Goal: Information Seeking & Learning: Learn about a topic

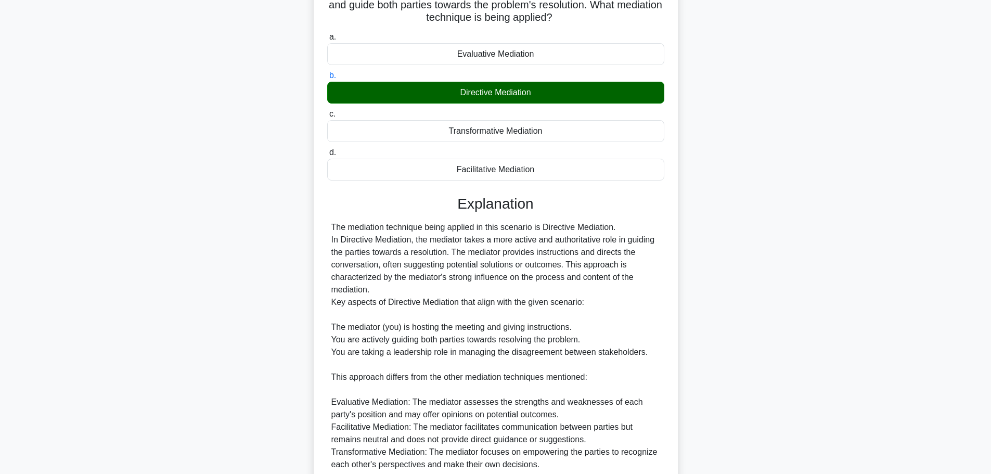
drag, startPoint x: 510, startPoint y: 196, endPoint x: 725, endPoint y: 144, distance: 220.6
click at [724, 141] on div "You are handling a project where two stakeholders with a critical role have a d…" at bounding box center [495, 282] width 687 height 651
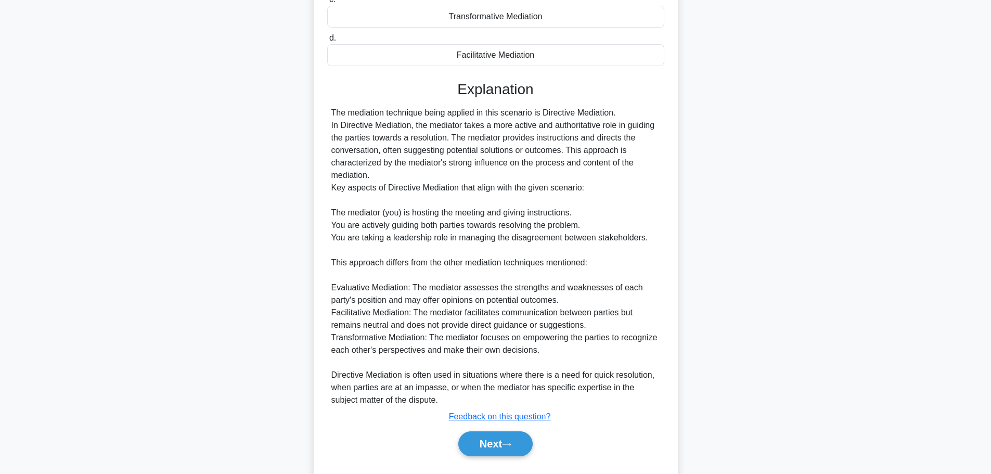
scroll to position [243, 0]
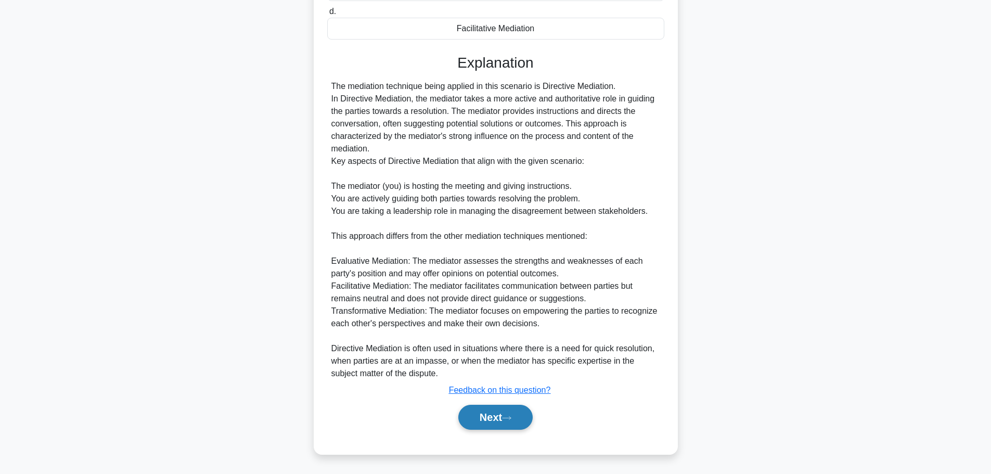
click at [484, 417] on button "Next" at bounding box center [495, 417] width 74 height 25
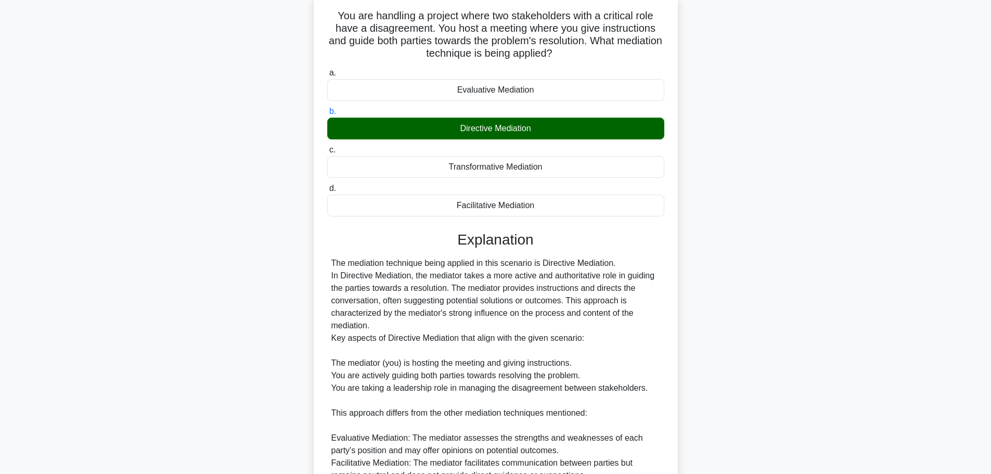
scroll to position [0, 0]
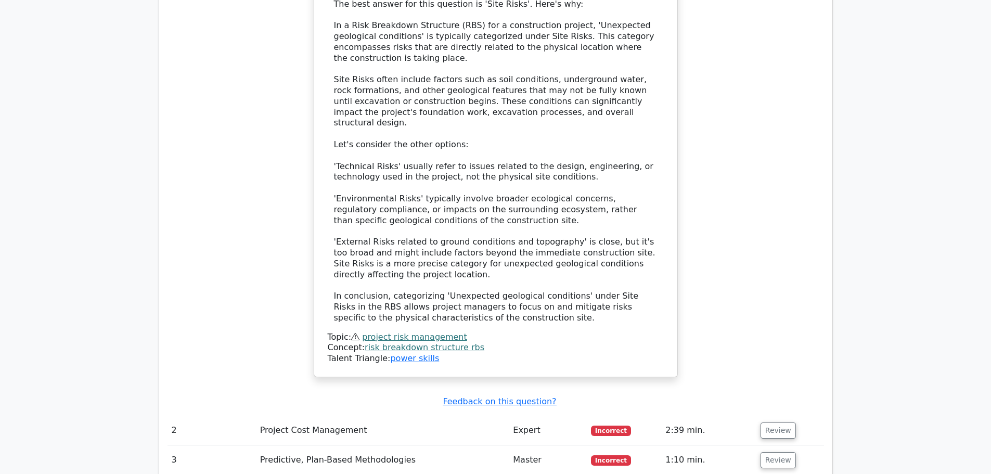
scroll to position [1040, 0]
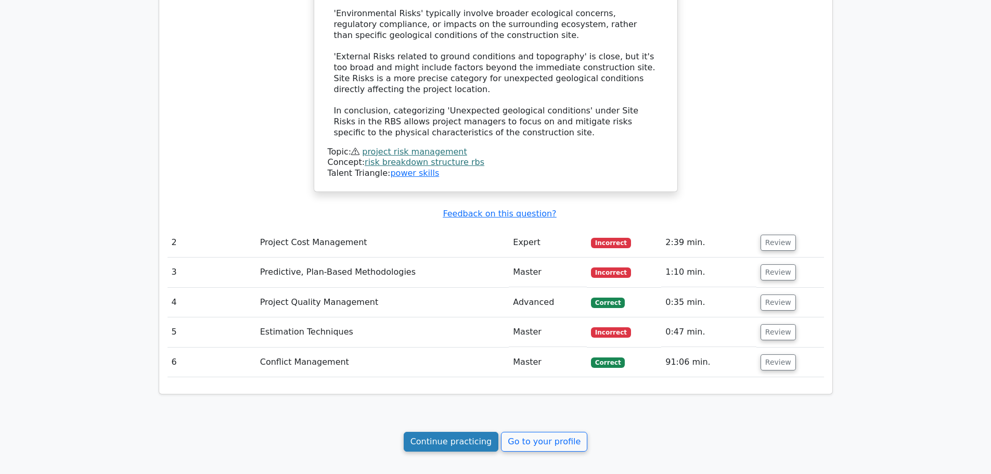
click at [476, 432] on link "Continue practicing" at bounding box center [451, 442] width 95 height 20
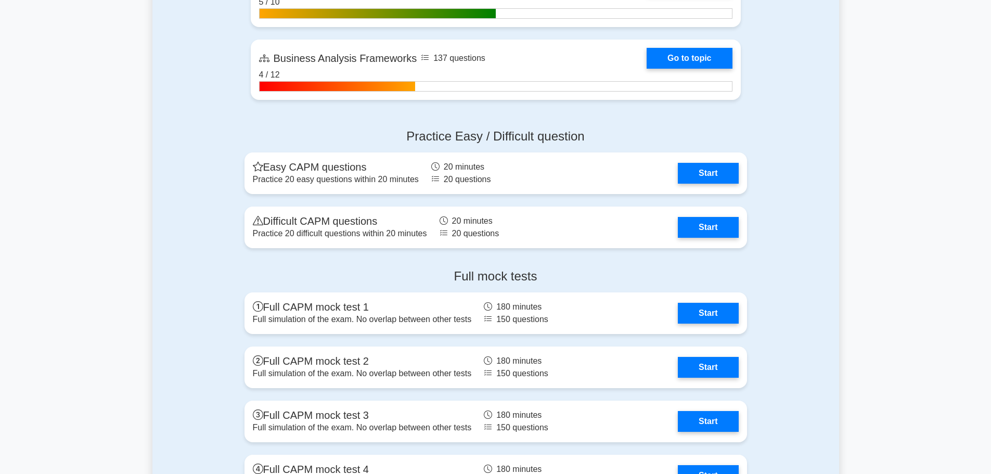
scroll to position [2757, 0]
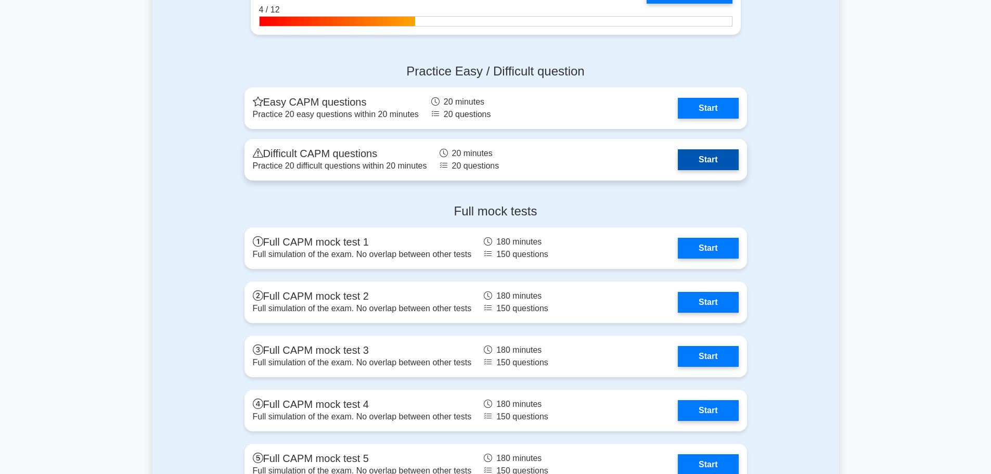
click at [684, 159] on link "Start" at bounding box center [708, 159] width 60 height 21
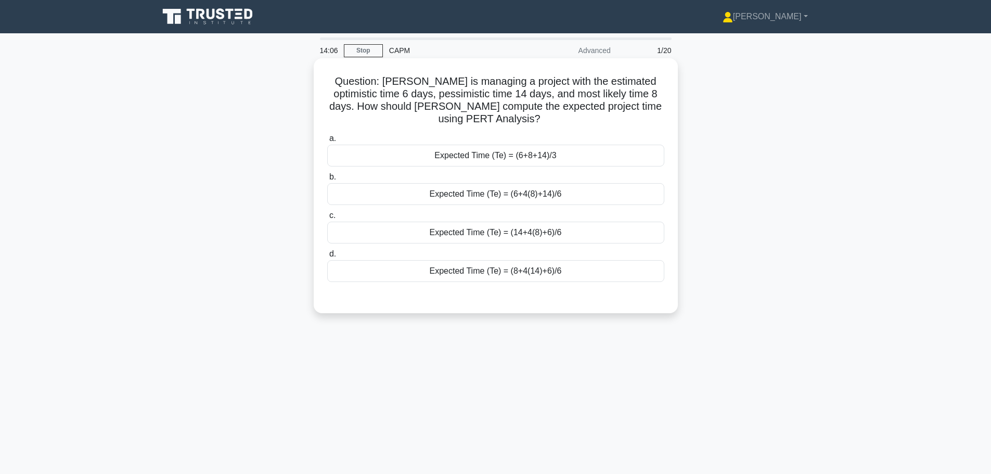
click at [533, 182] on label "b. Expected Time (Te) = (6+4(8)+14)/6" at bounding box center [495, 188] width 337 height 34
click at [327, 180] on input "b. Expected Time (Te) = (6+4(8)+14)/6" at bounding box center [327, 177] width 0 height 7
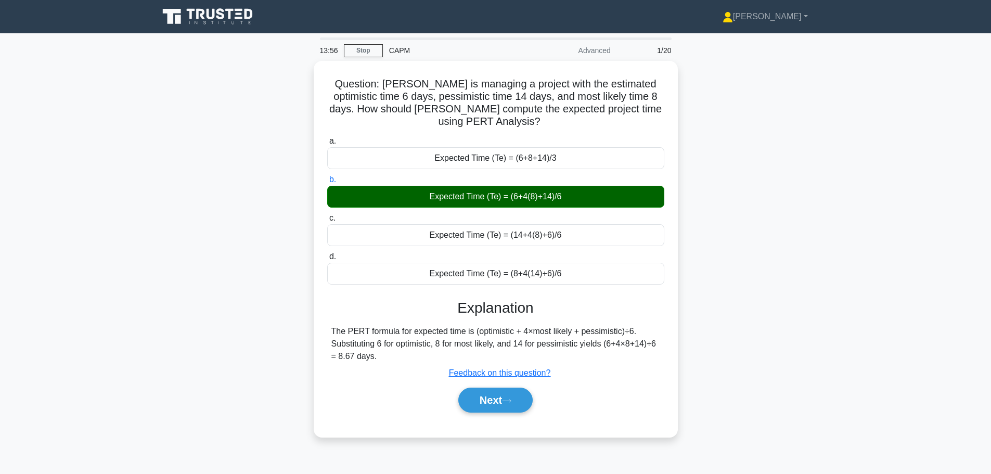
drag, startPoint x: 533, startPoint y: 182, endPoint x: 205, endPoint y: 294, distance: 346.9
click at [205, 294] on div "Question: Amy is managing a project with the estimated optimistic time 6 days, …" at bounding box center [495, 255] width 687 height 389
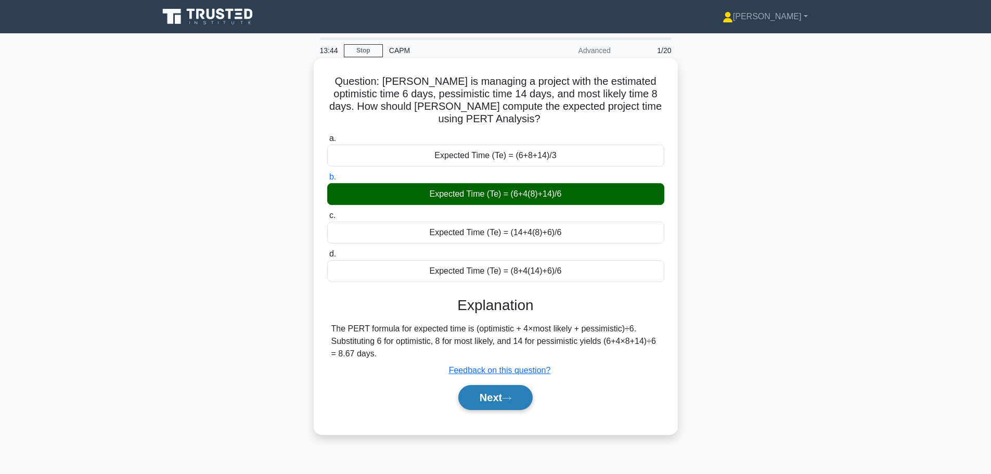
click at [489, 402] on button "Next" at bounding box center [495, 397] width 74 height 25
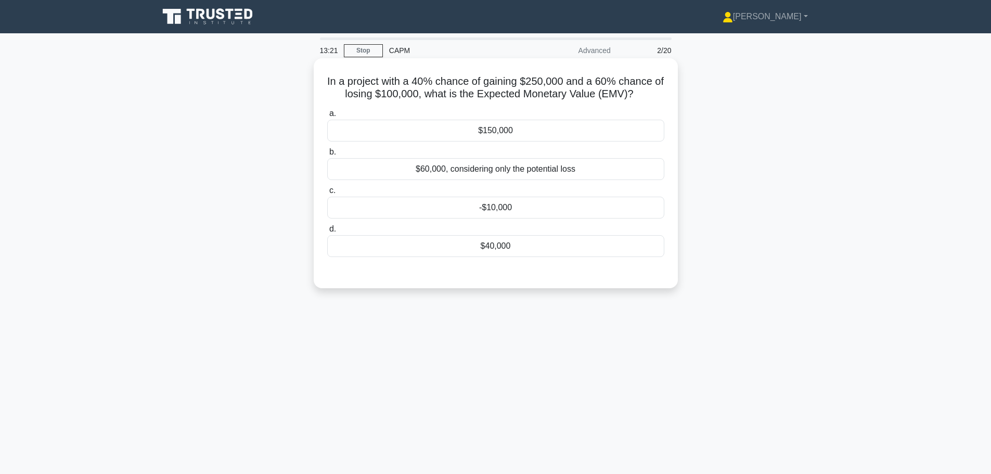
click at [500, 250] on div "$40,000" at bounding box center [495, 246] width 337 height 22
click at [327, 233] on input "d. $40,000" at bounding box center [327, 229] width 0 height 7
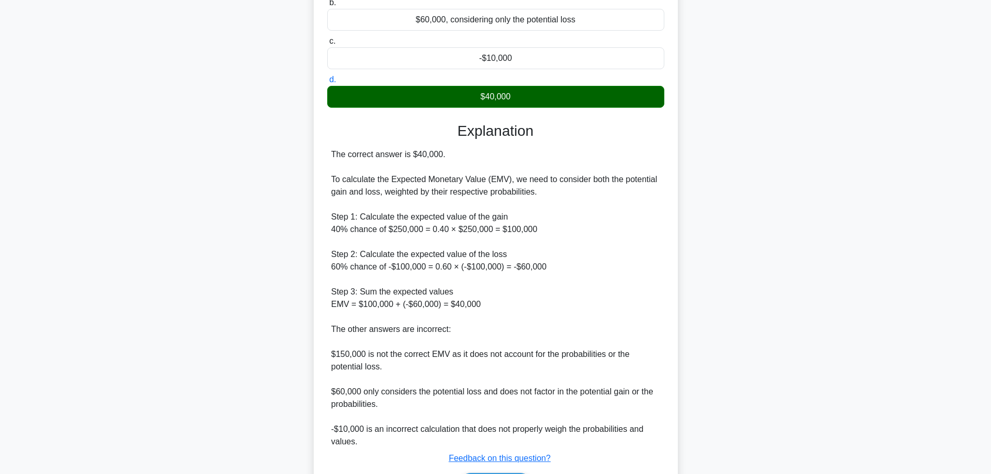
scroll to position [156, 0]
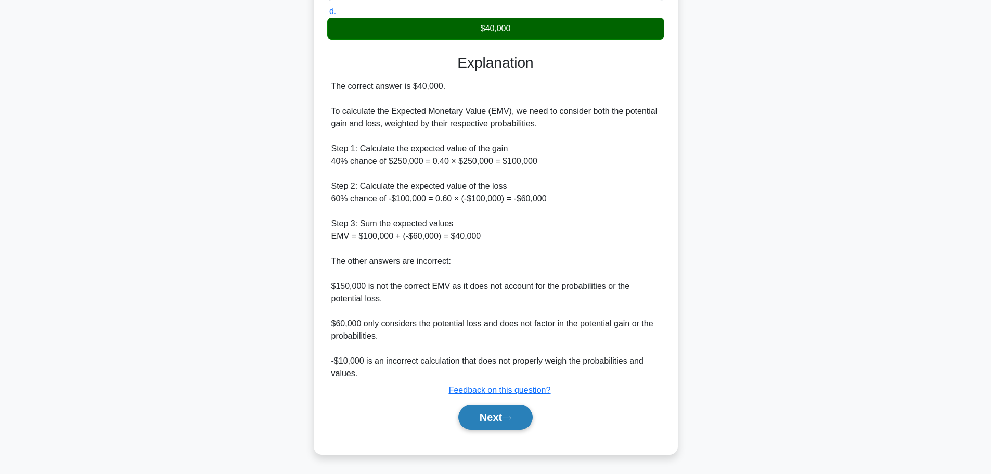
click at [503, 418] on button "Next" at bounding box center [495, 417] width 74 height 25
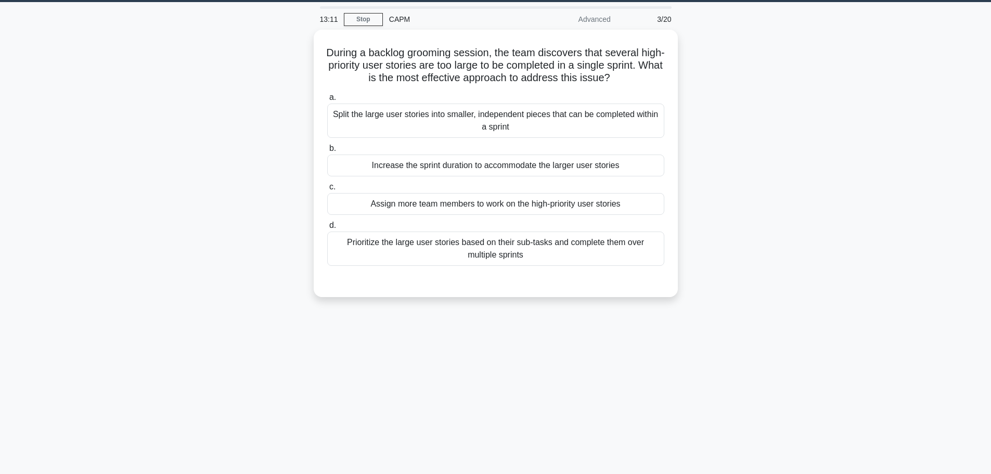
scroll to position [0, 0]
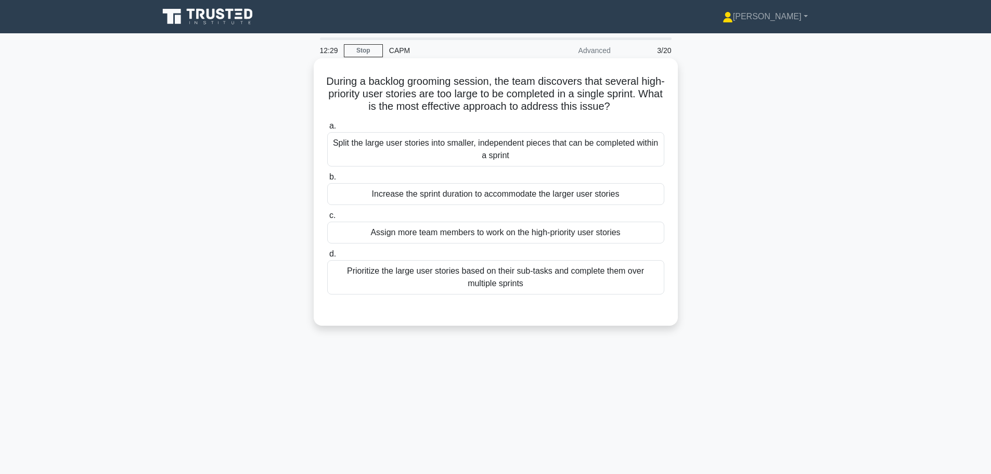
click at [463, 281] on div "Prioritize the large user stories based on their sub-tasks and complete them ov…" at bounding box center [495, 277] width 337 height 34
click at [327, 257] on input "d. Prioritize the large user stories based on their sub-tasks and complete them…" at bounding box center [327, 254] width 0 height 7
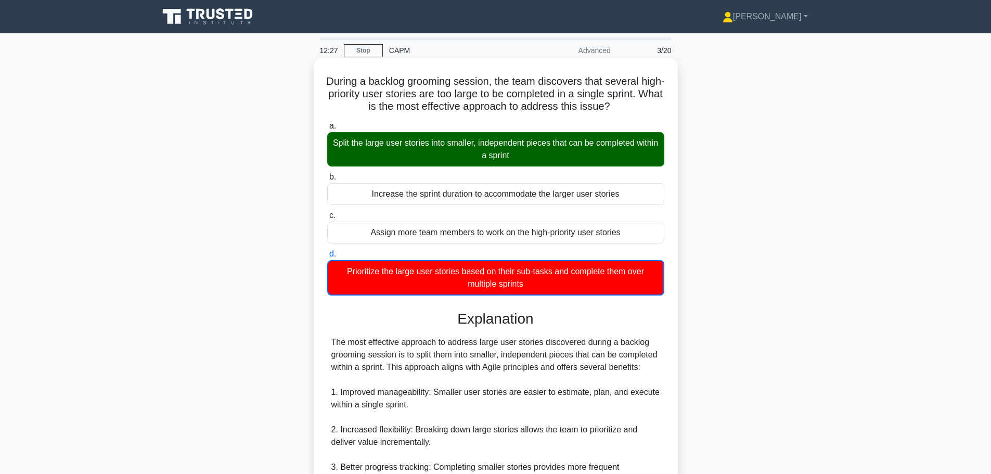
click at [444, 154] on div "Split the large user stories into smaller, independent pieces that can be compl…" at bounding box center [495, 149] width 337 height 34
click at [327, 130] on input "a. Split the large user stories into smaller, independent pieces that can be co…" at bounding box center [327, 126] width 0 height 7
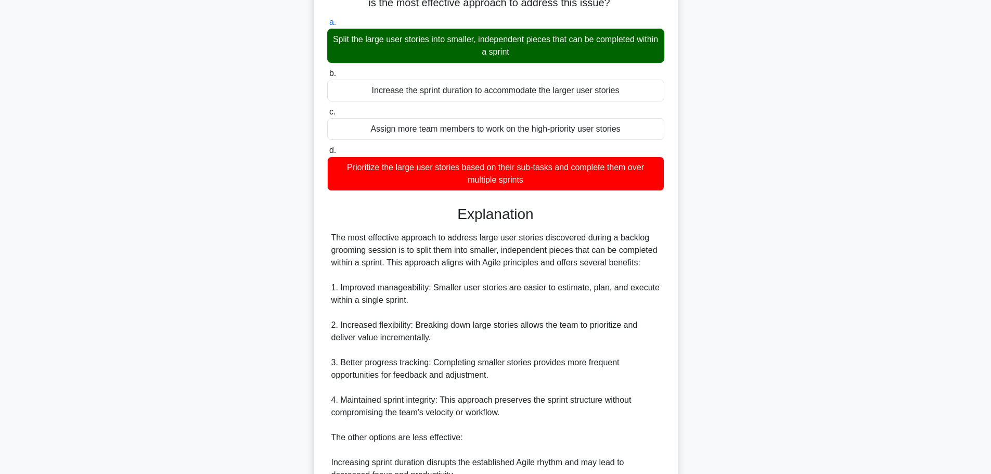
scroll to position [104, 0]
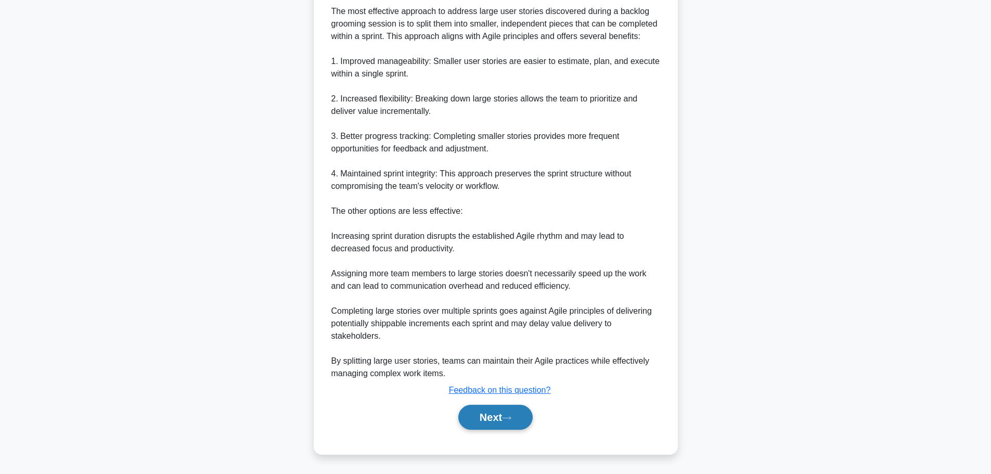
click at [488, 423] on button "Next" at bounding box center [495, 417] width 74 height 25
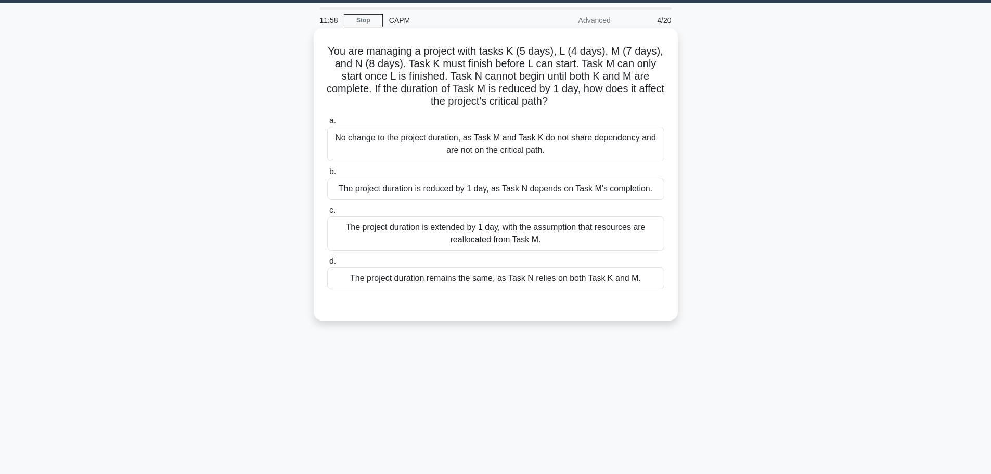
scroll to position [0, 0]
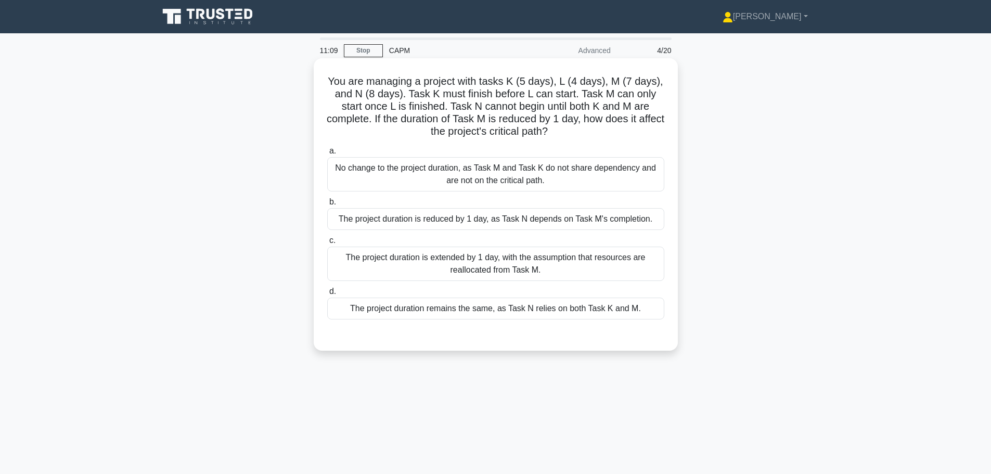
click at [455, 212] on div "The project duration is reduced by 1 day, as Task N depends on Task M's complet…" at bounding box center [495, 219] width 337 height 22
click at [327, 205] on input "b. The project duration is reduced by 1 day, as Task N depends on Task M's comp…" at bounding box center [327, 202] width 0 height 7
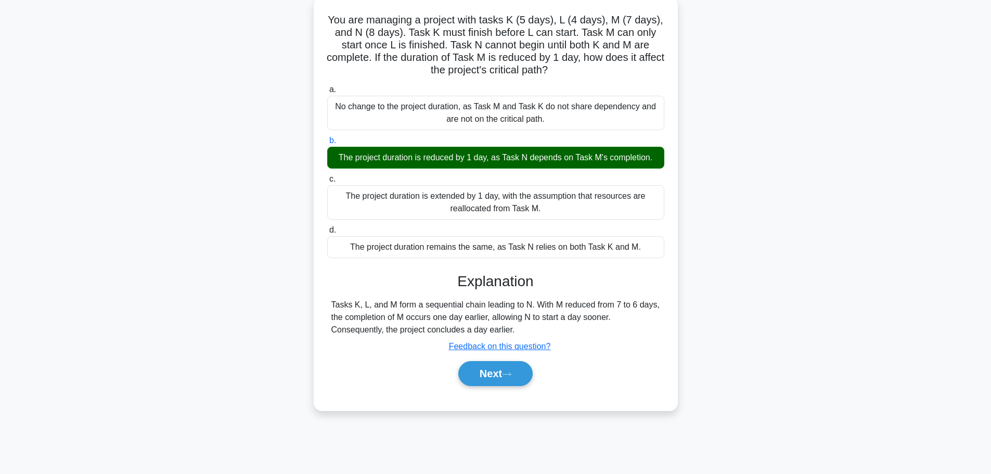
scroll to position [88, 0]
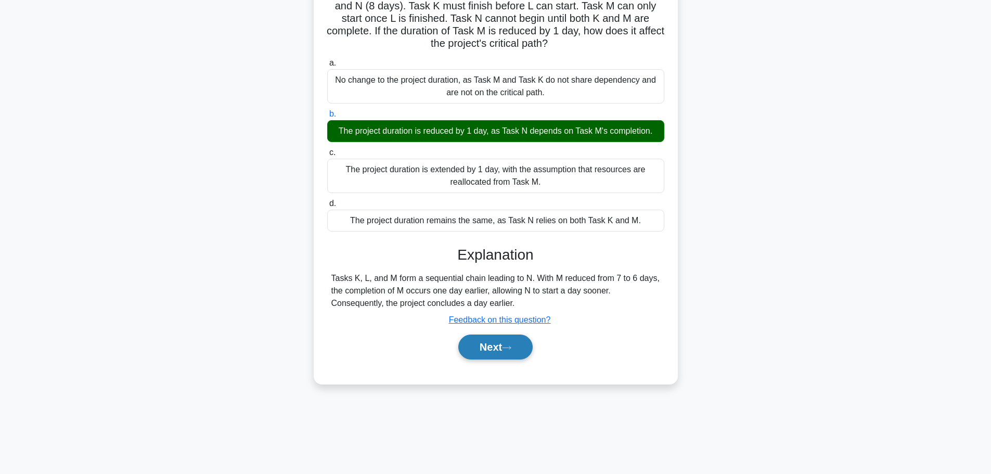
click at [509, 348] on icon at bounding box center [506, 347] width 8 height 3
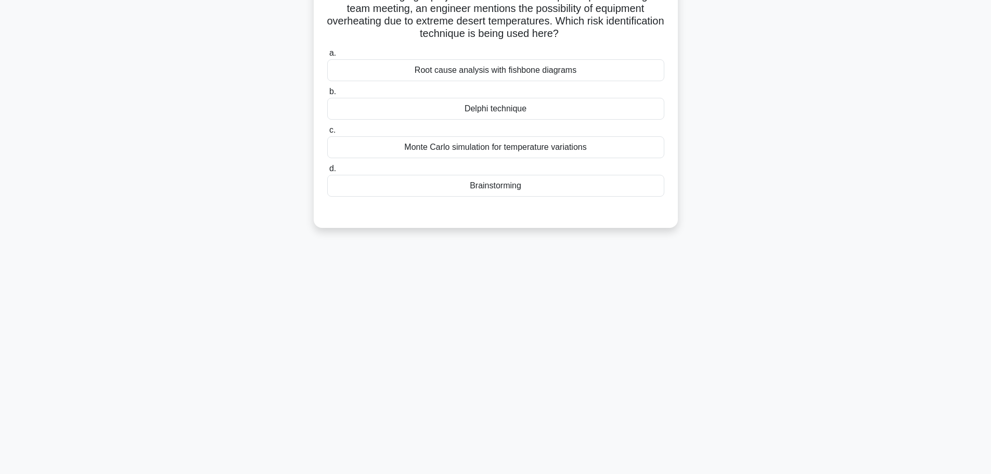
drag, startPoint x: 509, startPoint y: 348, endPoint x: 504, endPoint y: 347, distance: 5.4
click at [505, 347] on div "11:05 Stop CAPM Advanced 5/20 You are managing a project to build a new solar p…" at bounding box center [495, 210] width 687 height 520
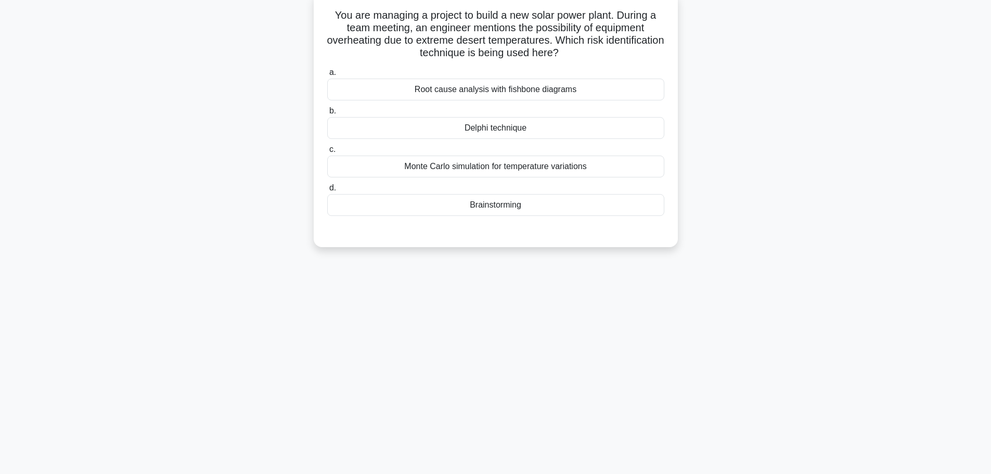
scroll to position [0, 0]
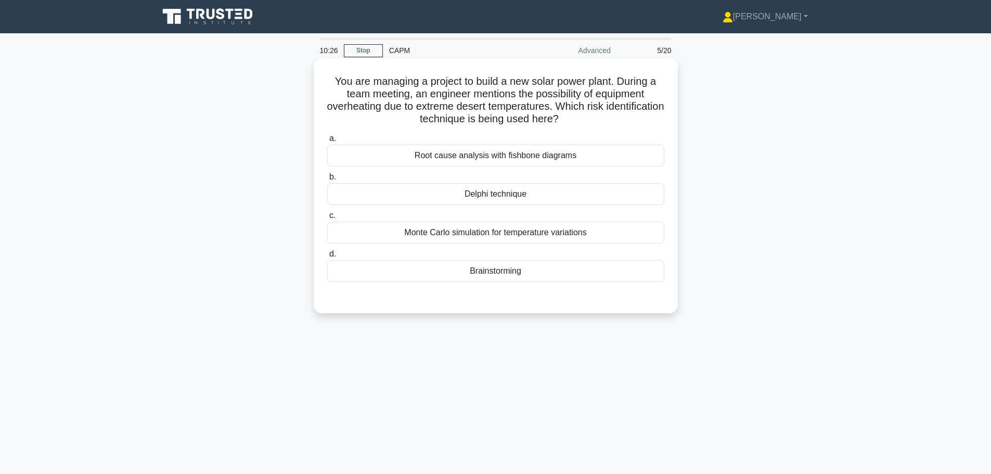
click at [570, 238] on div "Monte Carlo simulation for temperature variations" at bounding box center [495, 233] width 337 height 22
click at [327, 219] on input "c. Monte Carlo simulation for temperature variations" at bounding box center [327, 215] width 0 height 7
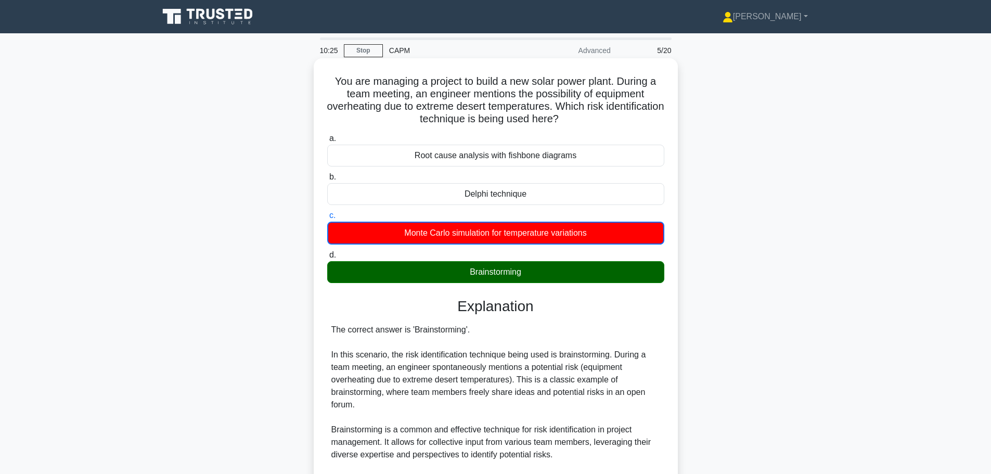
click at [557, 270] on div "Brainstorming" at bounding box center [495, 272] width 337 height 22
click at [327, 259] on input "d. Brainstorming" at bounding box center [327, 255] width 0 height 7
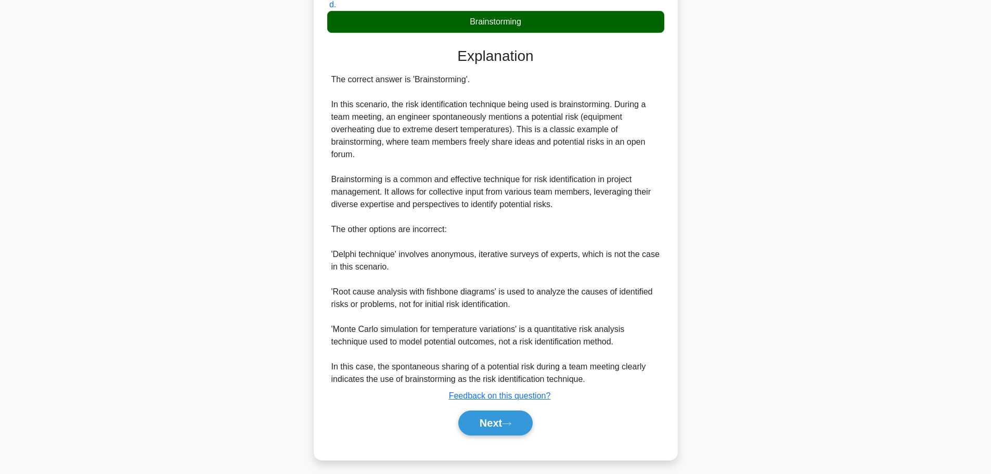
scroll to position [255, 0]
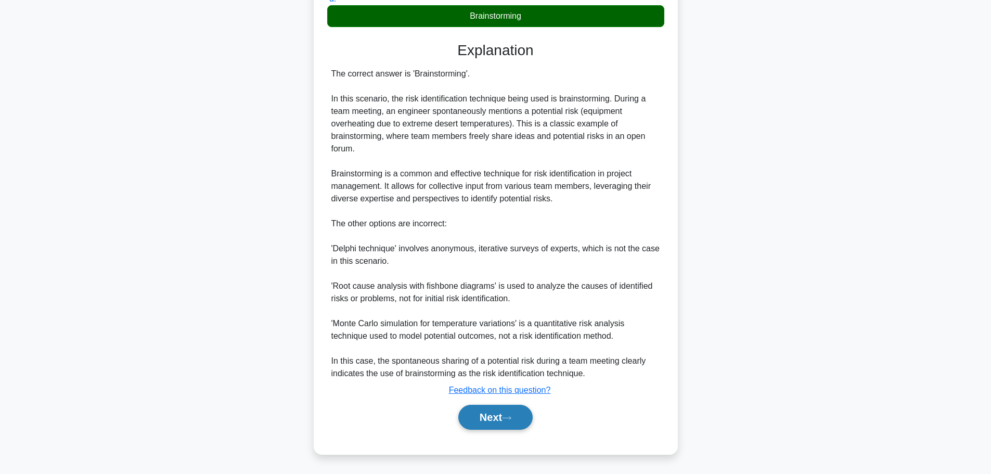
click at [491, 422] on button "Next" at bounding box center [495, 417] width 74 height 25
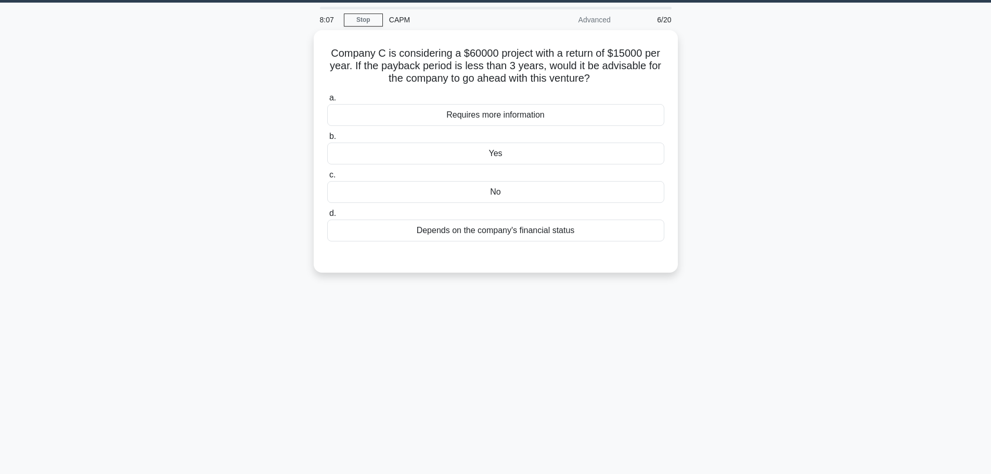
scroll to position [0, 0]
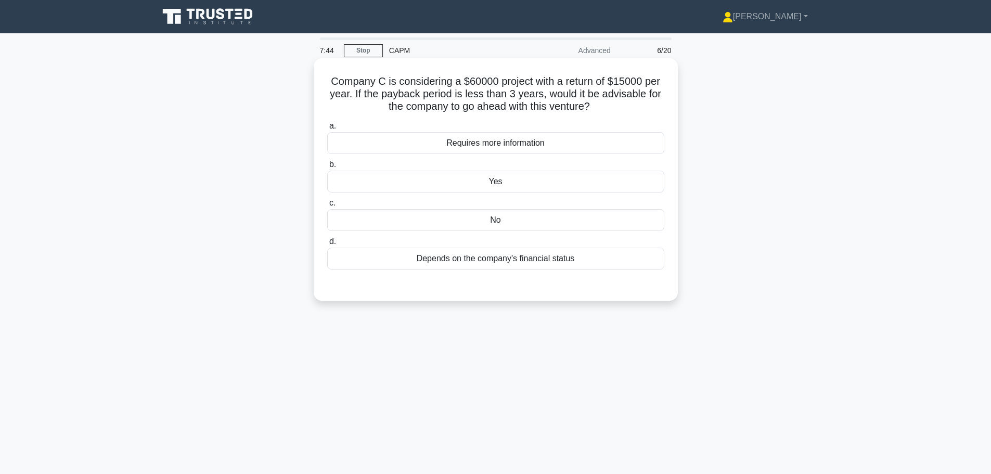
click at [508, 149] on div "Requires more information" at bounding box center [495, 143] width 337 height 22
click at [327, 130] on input "a. Requires more information" at bounding box center [327, 126] width 0 height 7
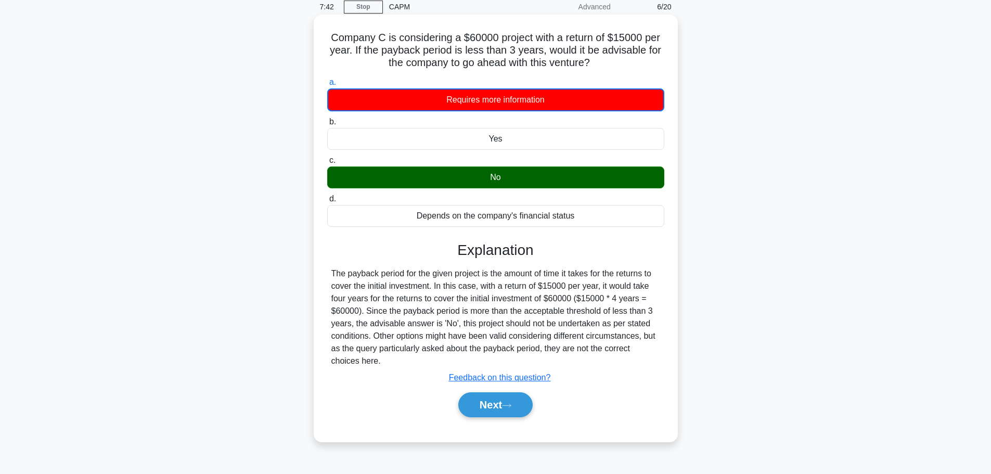
scroll to position [52, 0]
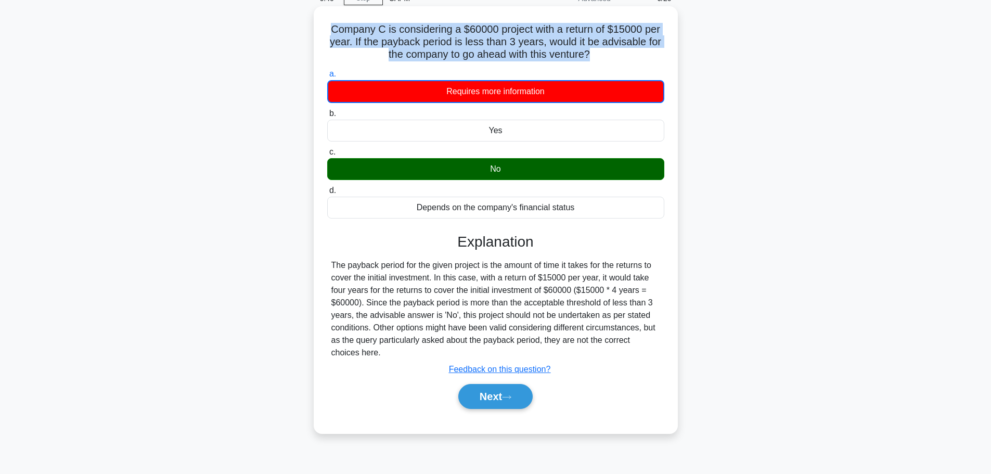
drag, startPoint x: 323, startPoint y: 28, endPoint x: 593, endPoint y: 61, distance: 272.1
click at [593, 61] on div "Company C is considering a $60000 project with a return of $15000 per year. If …" at bounding box center [496, 219] width 356 height 419
copy h5 "Company C is considering a $60000 project with a return of $15000 per year. If …"
click at [330, 45] on h5 "Company C is considering a $60000 project with a return of $15000 per year. If …" at bounding box center [495, 42] width 339 height 38
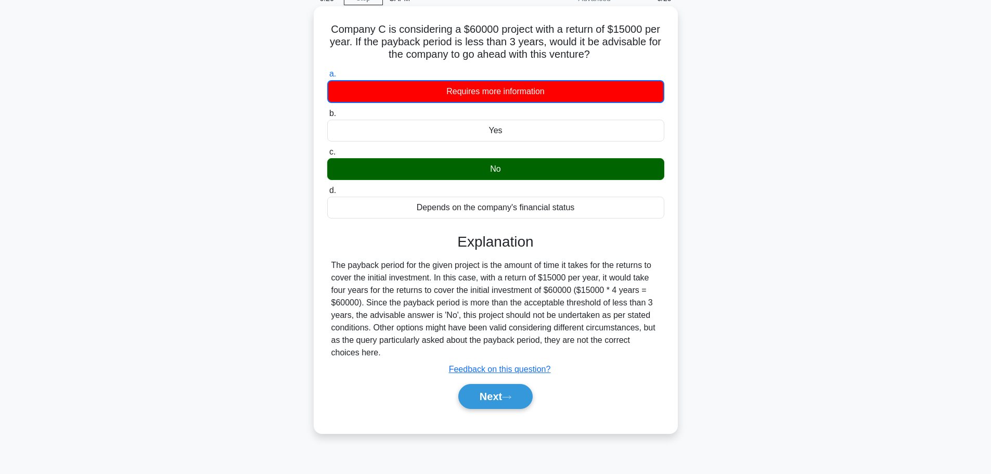
drag, startPoint x: 322, startPoint y: 26, endPoint x: 619, endPoint y: 351, distance: 439.6
click at [619, 351] on div "Company C is considering a $60000 project with a return of $15000 per year. If …" at bounding box center [496, 219] width 356 height 419
copy div "Company C is considering a $60000 project with a return of $15000 per year. If …"
click at [338, 235] on h3 "Explanation" at bounding box center [495, 242] width 325 height 18
click at [389, 246] on h3 "Explanation" at bounding box center [495, 242] width 325 height 18
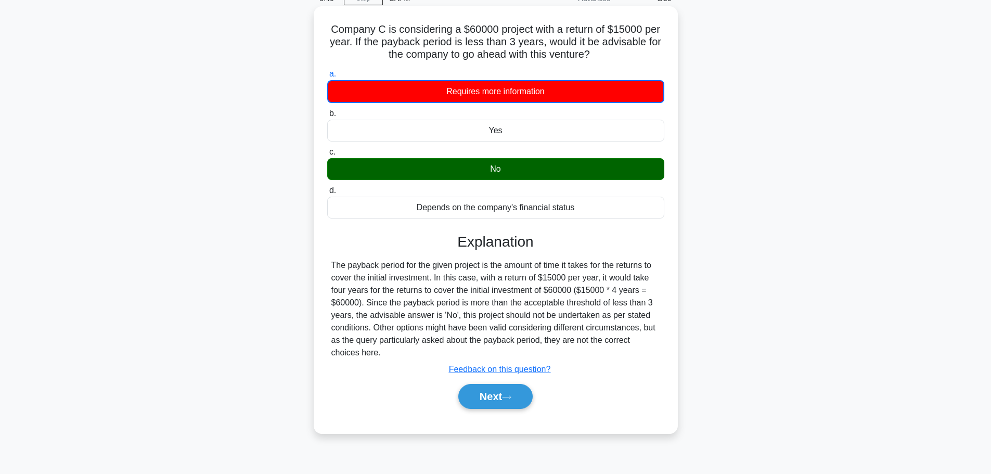
drag, startPoint x: 387, startPoint y: 239, endPoint x: 392, endPoint y: 235, distance: 6.6
click at [387, 240] on h3 "Explanation" at bounding box center [495, 242] width 325 height 18
click at [444, 128] on div "Yes" at bounding box center [495, 131] width 337 height 22
click at [327, 117] on input "b. Yes" at bounding box center [327, 113] width 0 height 7
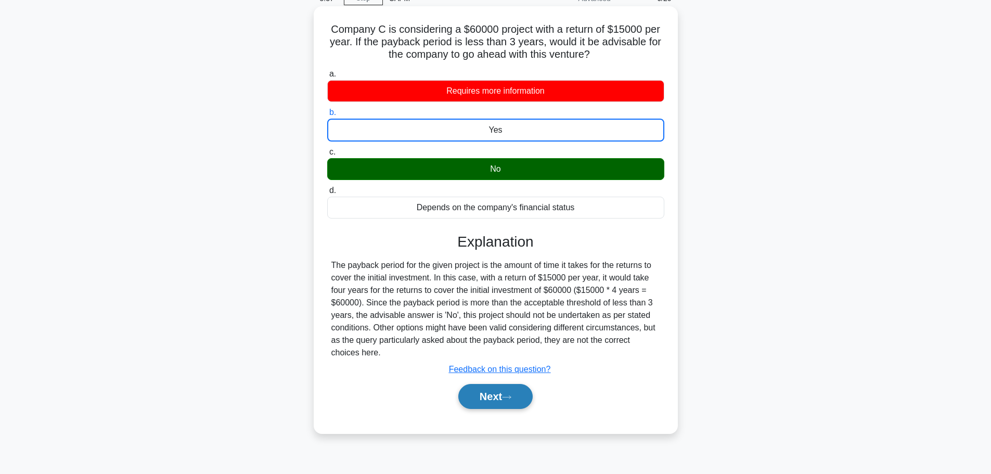
click at [507, 387] on button "Next" at bounding box center [495, 396] width 74 height 25
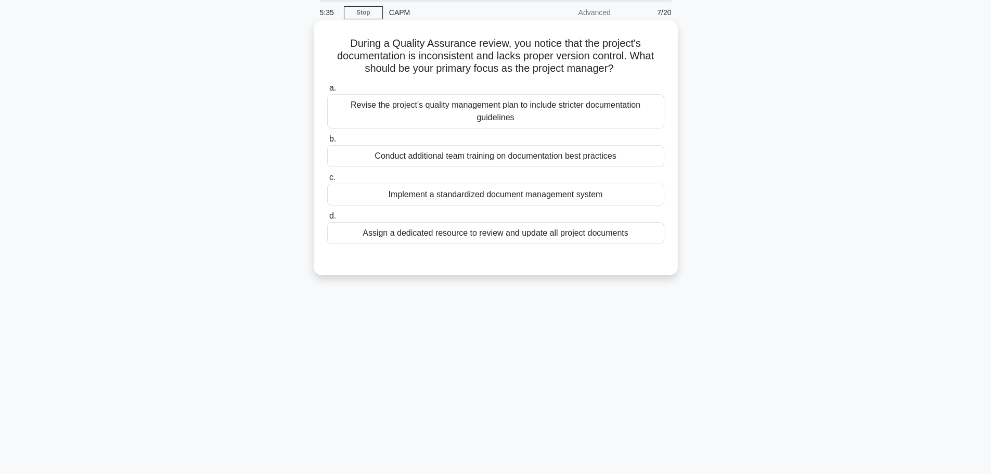
scroll to position [0, 0]
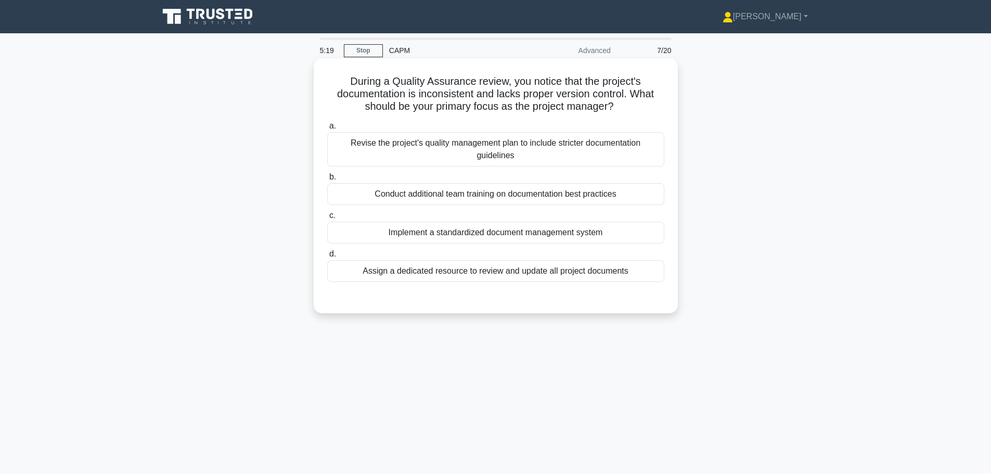
click at [476, 156] on div "Revise the project's quality management plan to include stricter documentation …" at bounding box center [495, 149] width 337 height 34
click at [327, 130] on input "a. Revise the project's quality management plan to include stricter documentati…" at bounding box center [327, 126] width 0 height 7
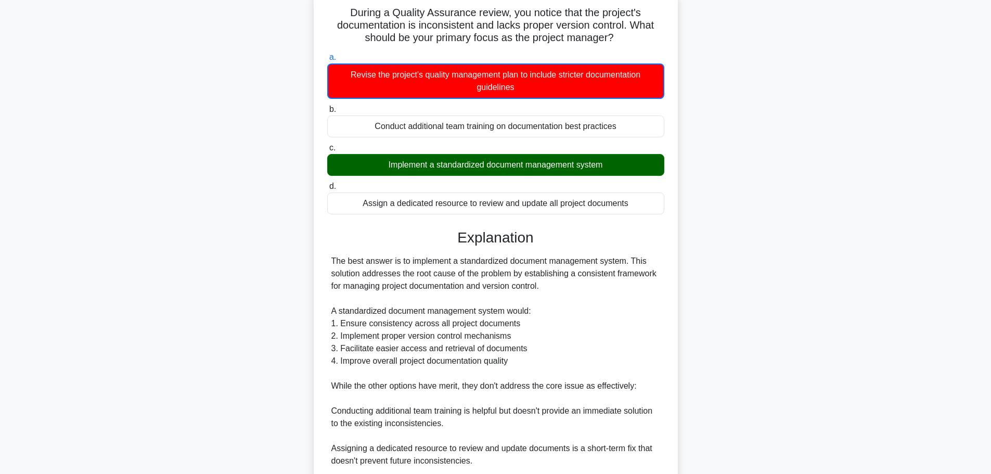
scroll to position [104, 0]
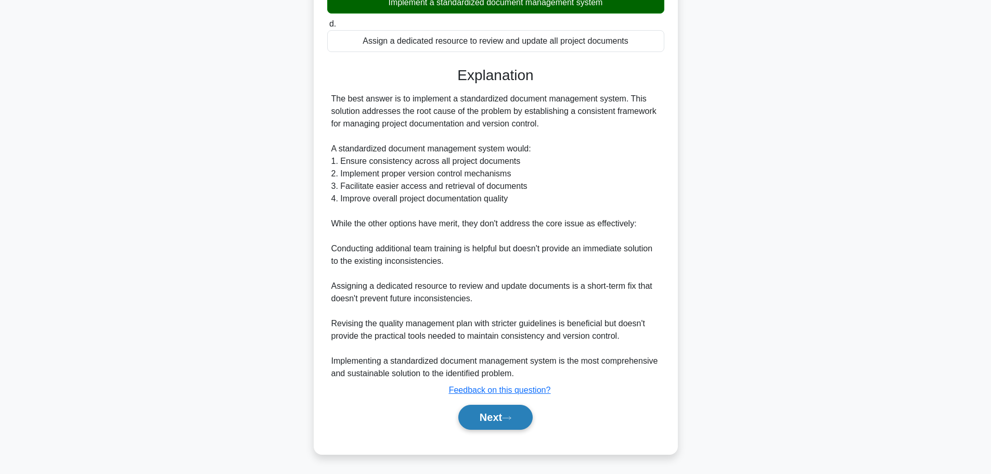
click at [482, 417] on button "Next" at bounding box center [495, 417] width 74 height 25
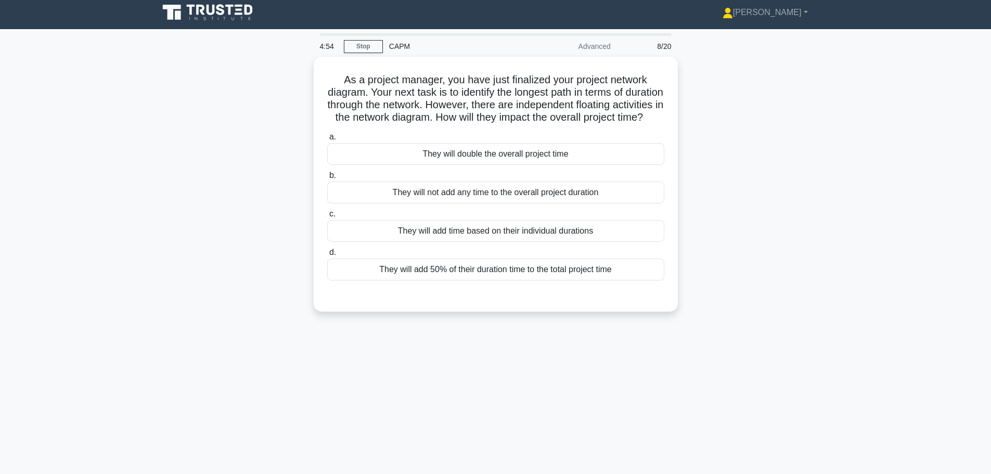
scroll to position [0, 0]
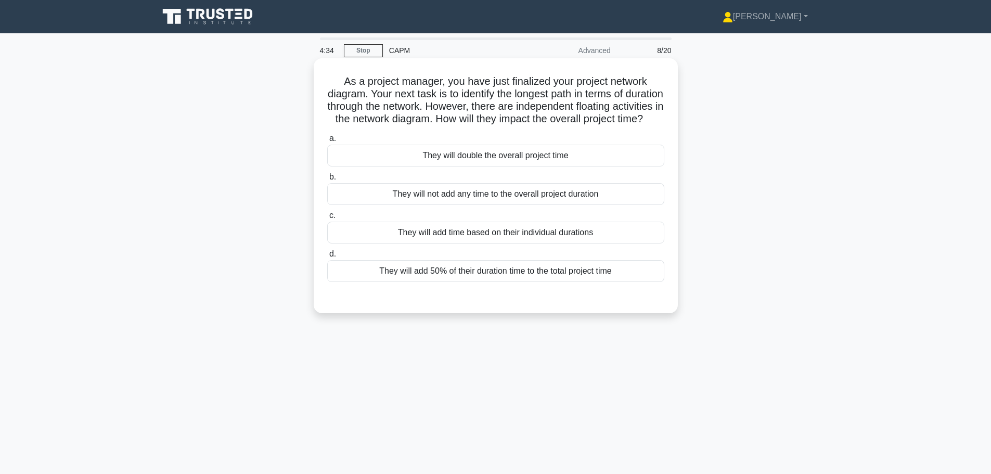
click at [454, 228] on label "c. They will add time based on their individual durations" at bounding box center [495, 226] width 337 height 34
click at [327, 219] on input "c. They will add time based on their individual durations" at bounding box center [327, 215] width 0 height 7
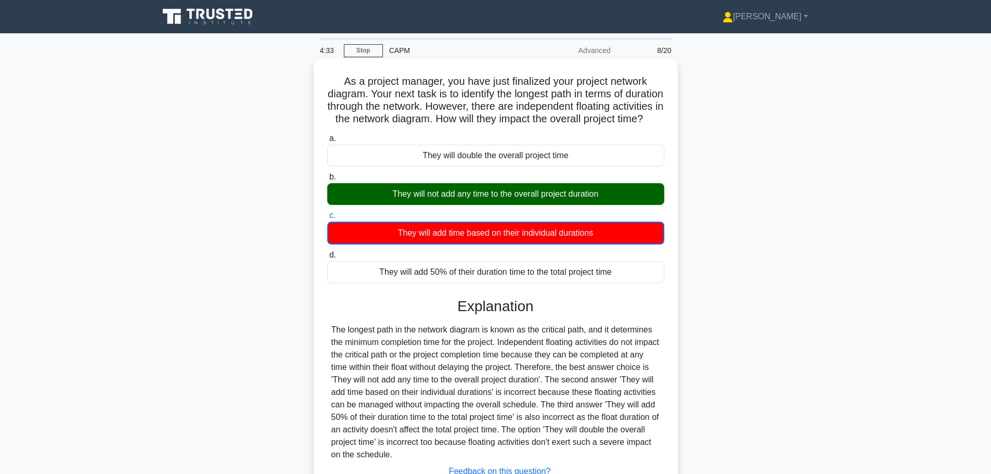
click at [462, 205] on div "They will not add any time to the overall project duration" at bounding box center [495, 194] width 337 height 22
click at [327, 180] on input "b. They will not add any time to the overall project duration" at bounding box center [327, 177] width 0 height 7
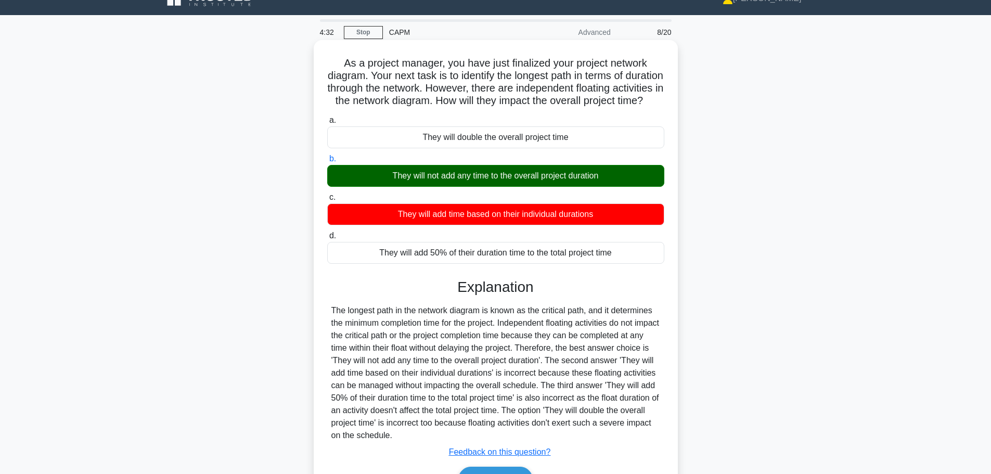
scroll to position [93, 0]
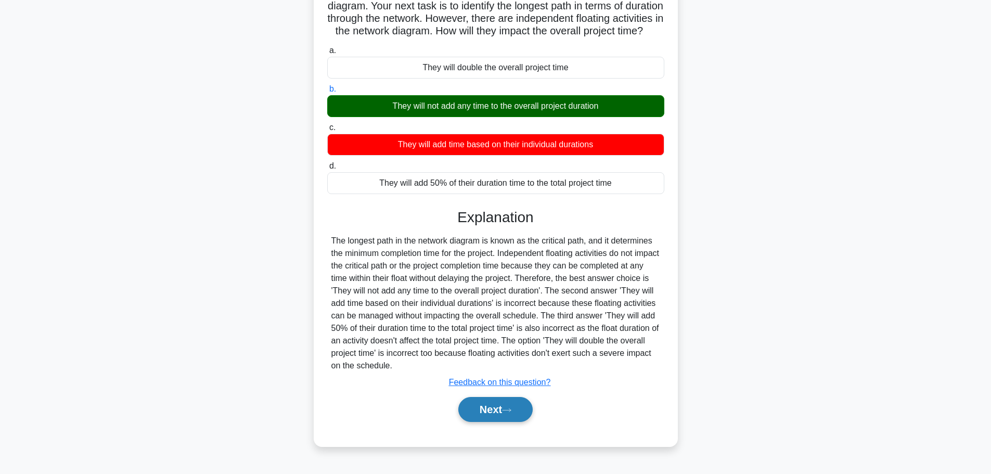
click at [499, 419] on button "Next" at bounding box center [495, 409] width 74 height 25
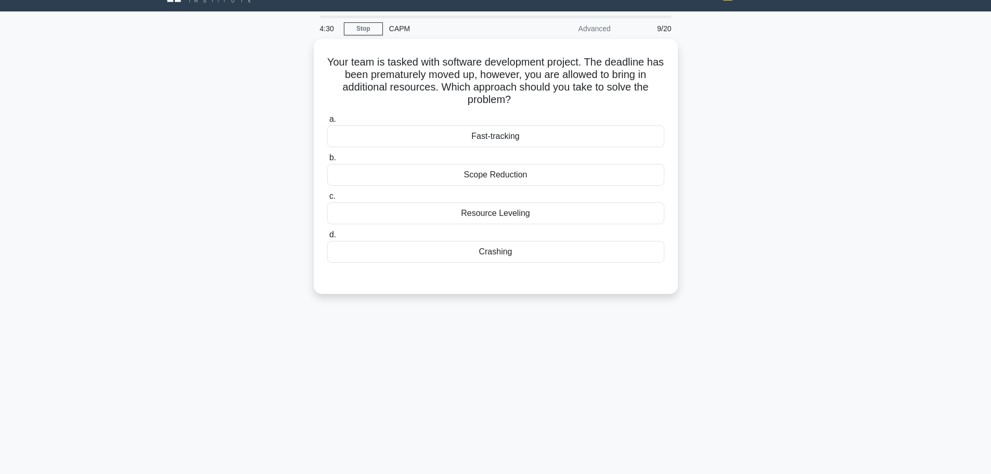
scroll to position [0, 0]
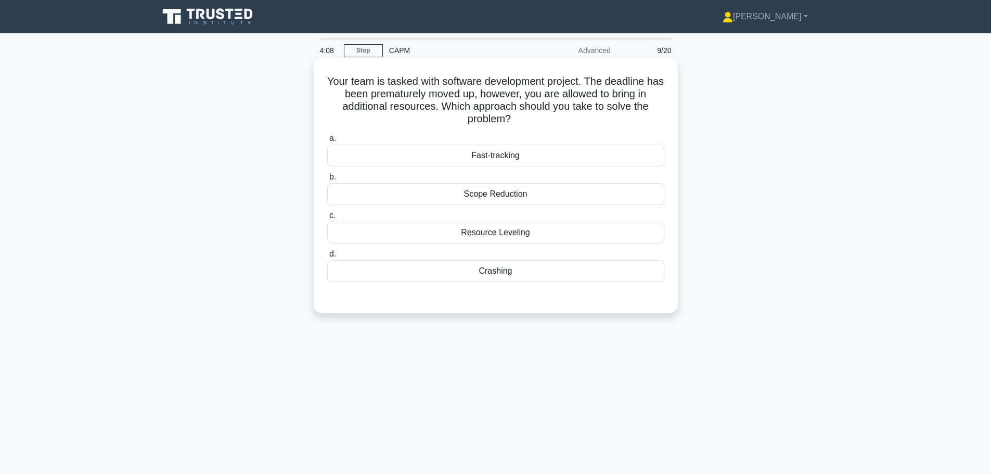
click at [471, 160] on div "Fast-tracking" at bounding box center [495, 156] width 337 height 22
click at [327, 142] on input "a. Fast-tracking" at bounding box center [327, 138] width 0 height 7
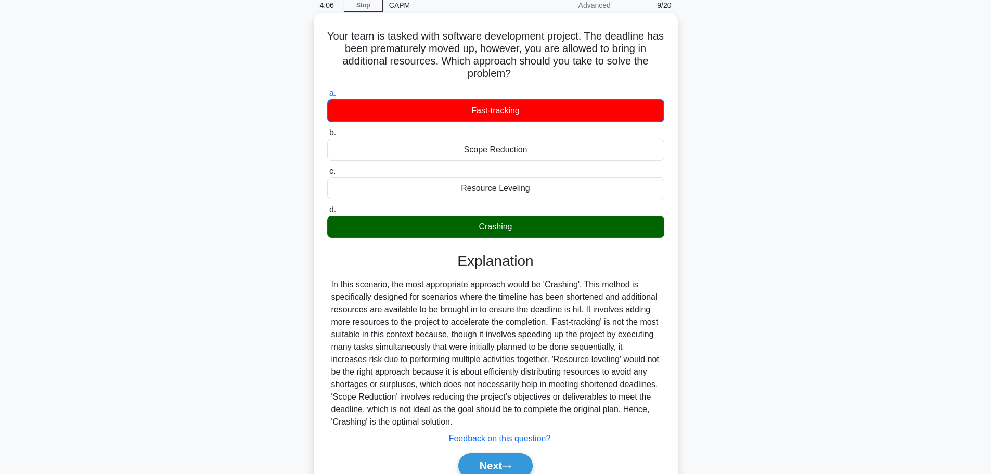
scroll to position [52, 0]
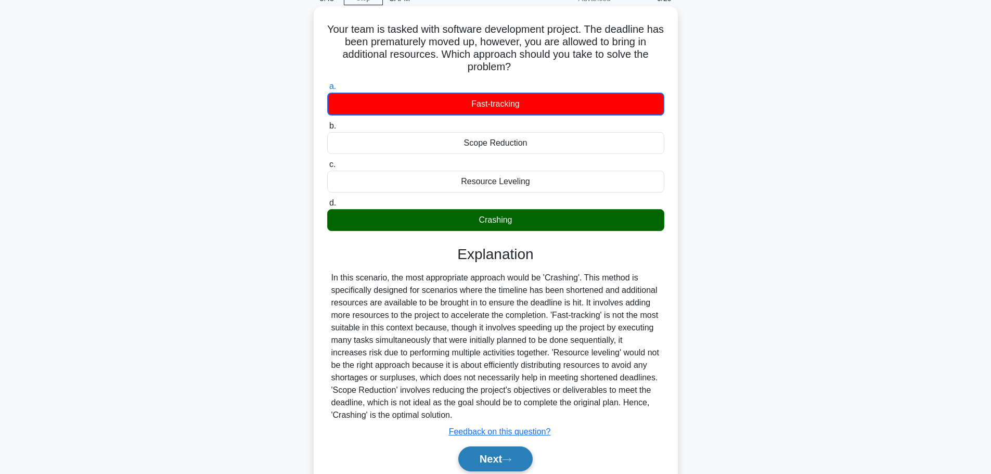
click at [487, 457] on button "Next" at bounding box center [495, 458] width 74 height 25
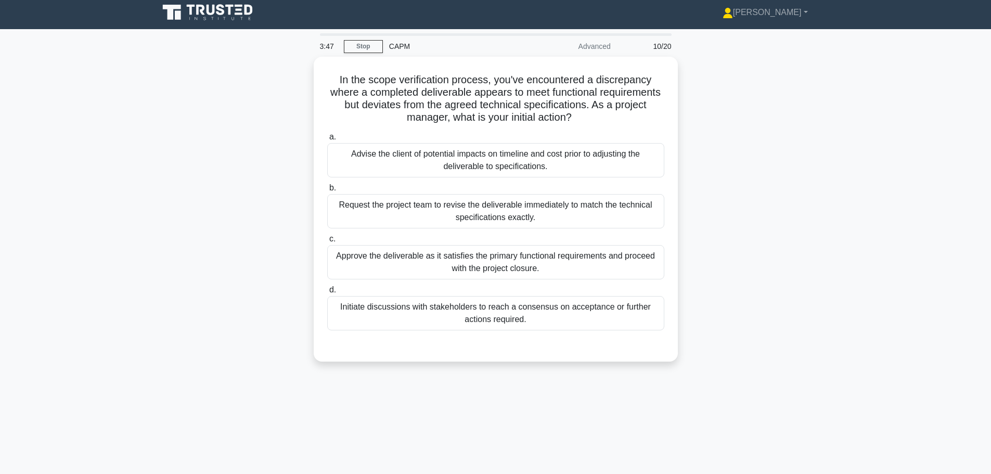
scroll to position [0, 0]
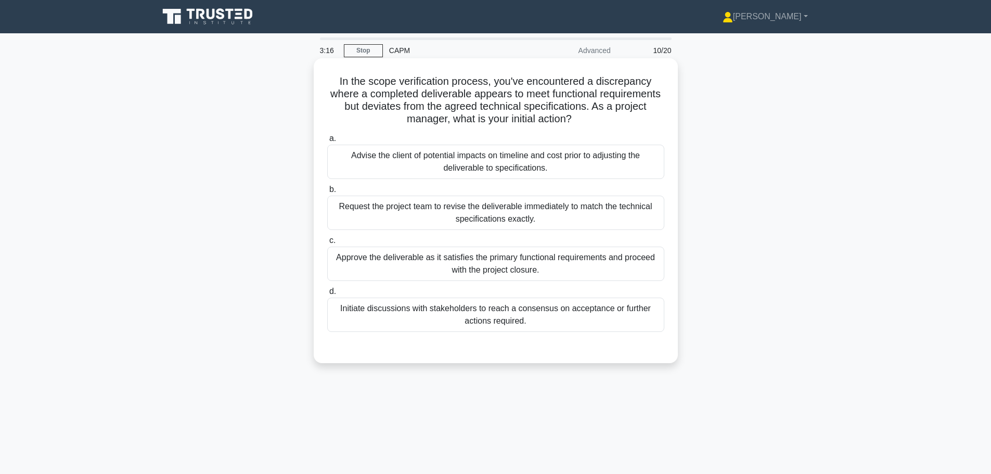
click at [459, 321] on div "Initiate discussions with stakeholders to reach a consensus on acceptance or fu…" at bounding box center [495, 315] width 337 height 34
click at [327, 295] on input "d. Initiate discussions with stakeholders to reach a consensus on acceptance or…" at bounding box center [327, 291] width 0 height 7
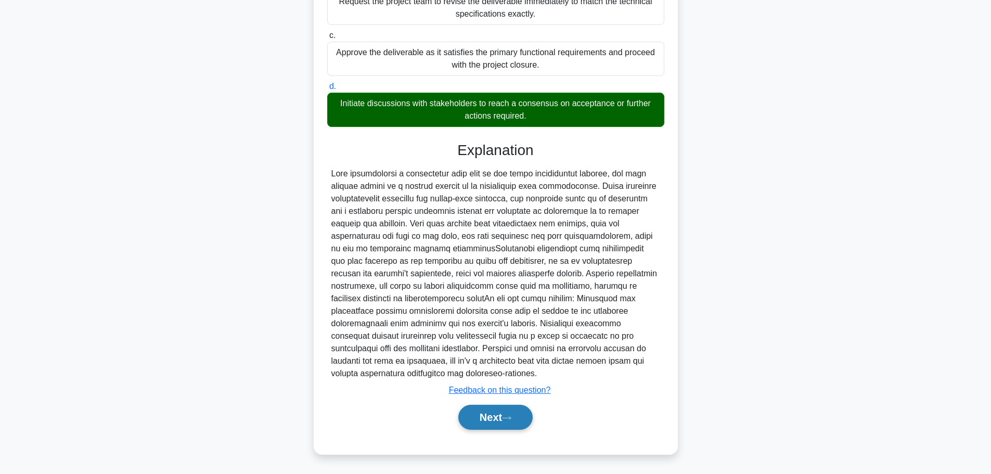
click at [496, 424] on button "Next" at bounding box center [495, 417] width 74 height 25
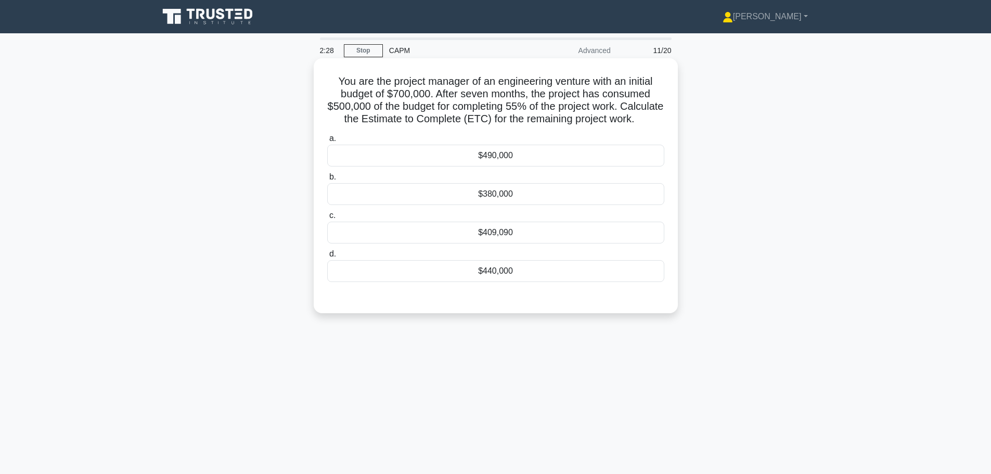
click at [519, 282] on div "$440,000" at bounding box center [495, 271] width 337 height 22
click at [327, 257] on input "d. $440,000" at bounding box center [327, 254] width 0 height 7
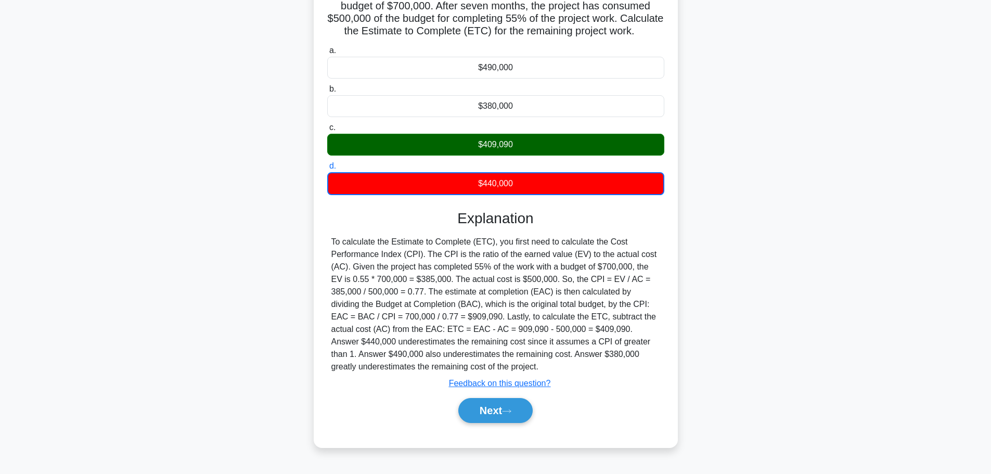
scroll to position [94, 0]
click at [515, 423] on button "Next" at bounding box center [495, 410] width 74 height 25
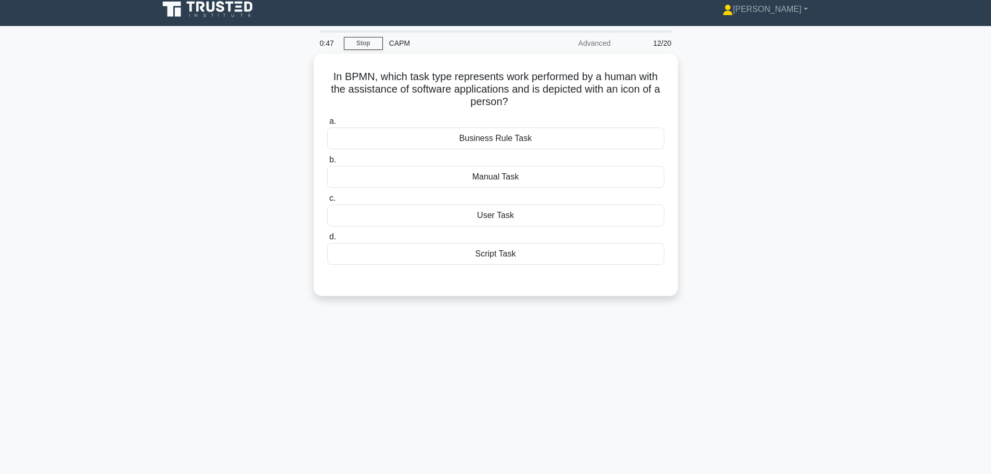
scroll to position [0, 0]
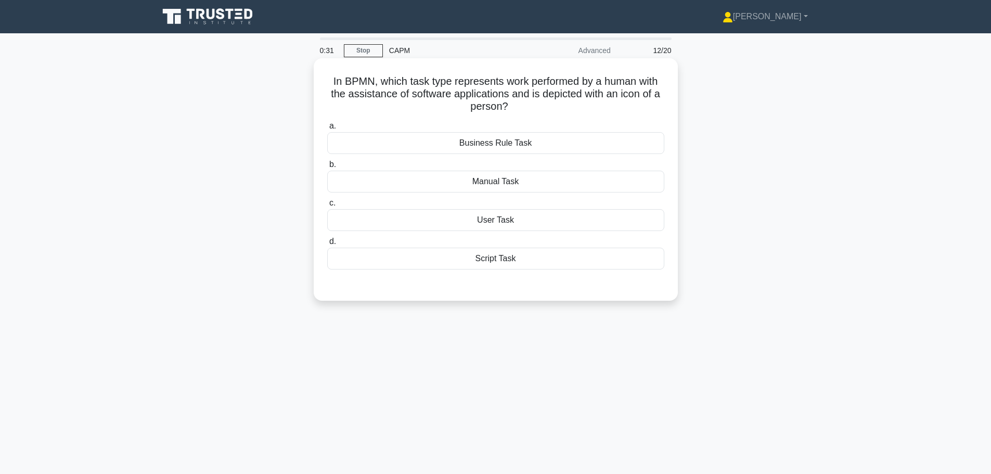
click at [519, 251] on div "Script Task" at bounding box center [495, 259] width 337 height 22
click at [327, 245] on input "d. Script Task" at bounding box center [327, 241] width 0 height 7
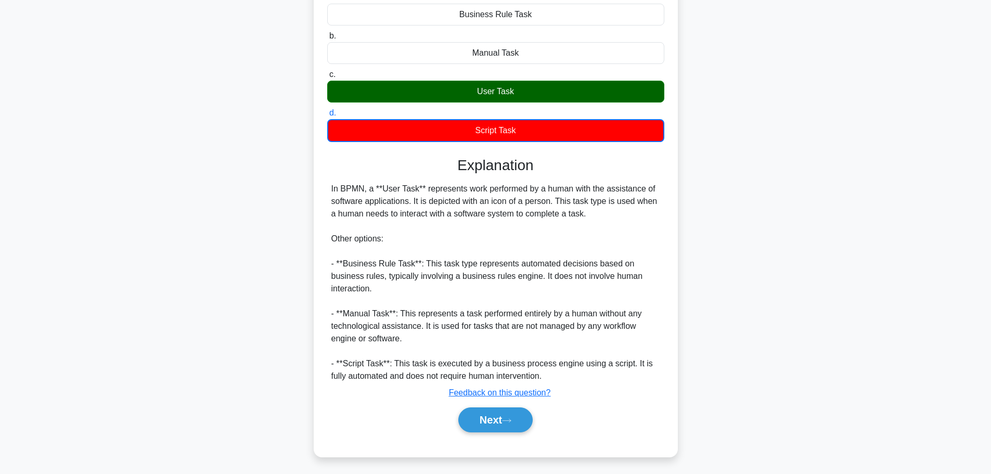
scroll to position [132, 0]
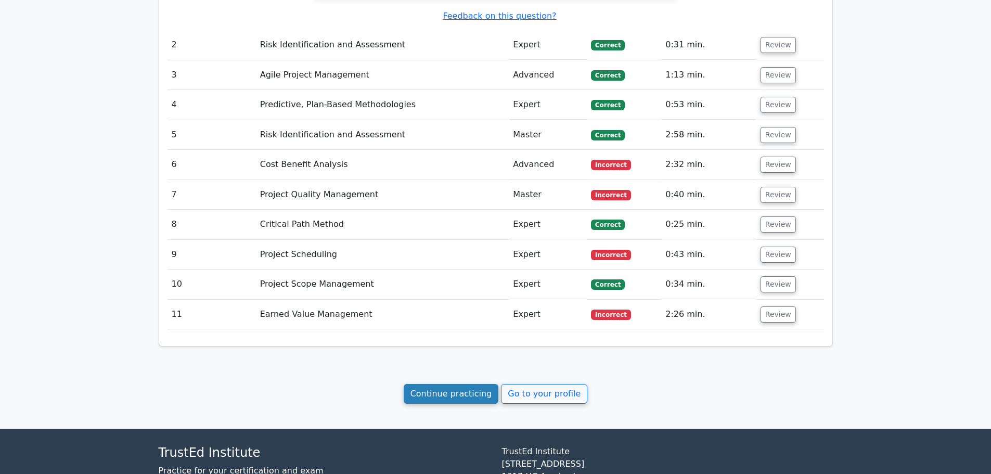
scroll to position [1144, 0]
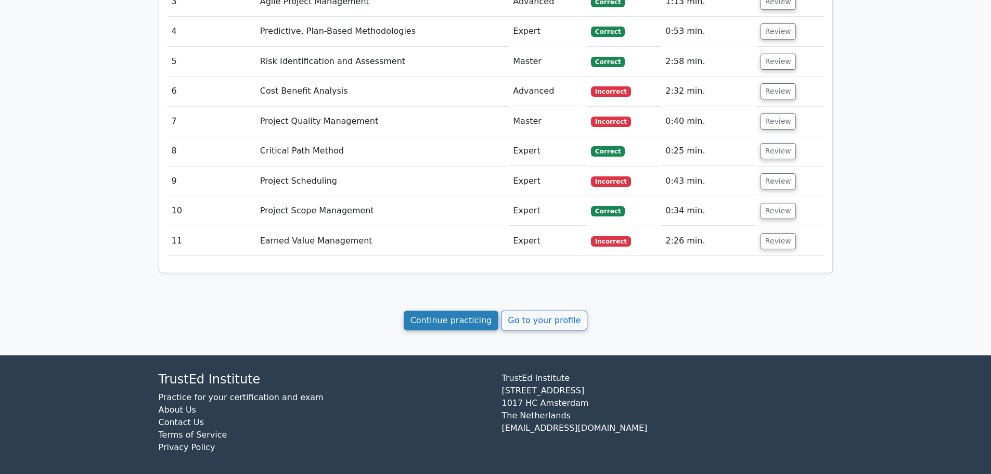
click at [452, 312] on link "Continue practicing" at bounding box center [451, 321] width 95 height 20
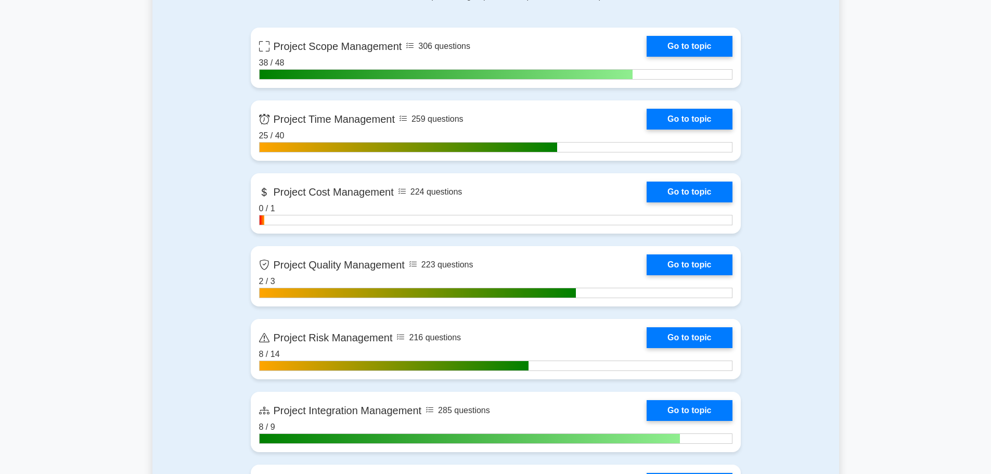
scroll to position [520, 0]
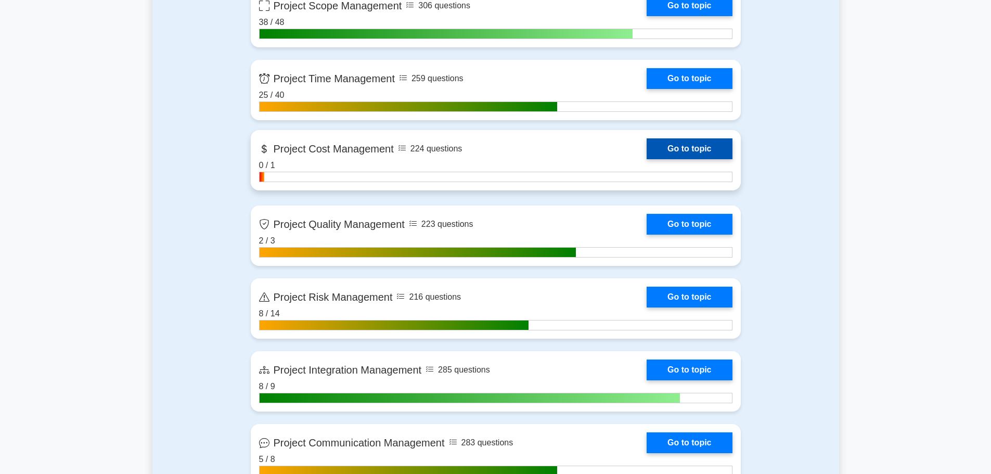
click at [666, 147] on link "Go to topic" at bounding box center [689, 148] width 85 height 21
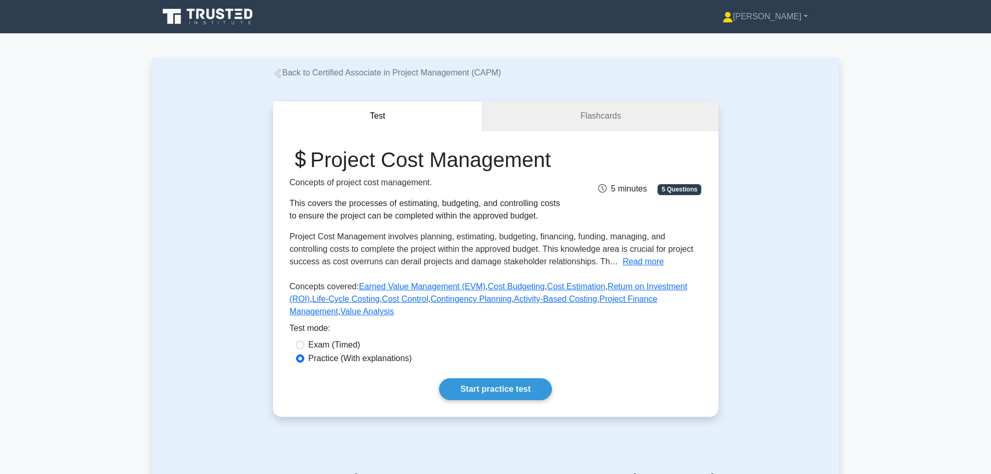
click at [543, 118] on link "Flashcards" at bounding box center [600, 116] width 235 height 30
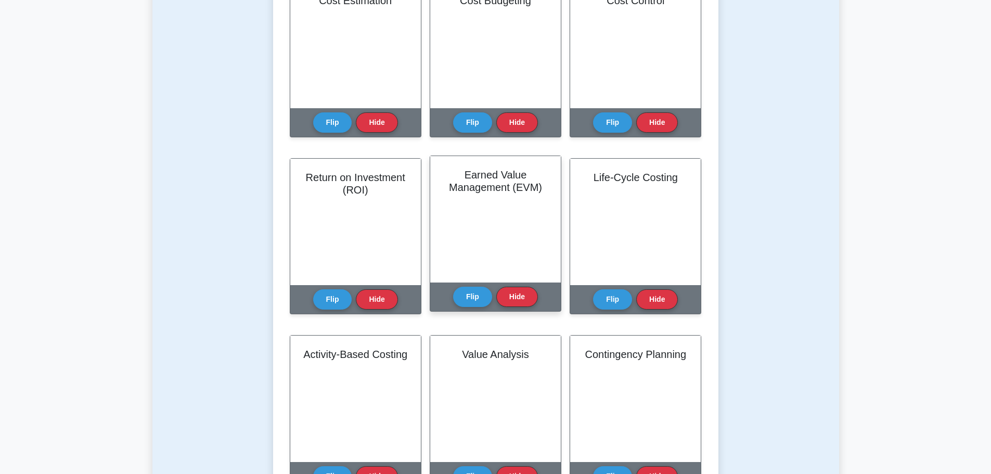
scroll to position [364, 0]
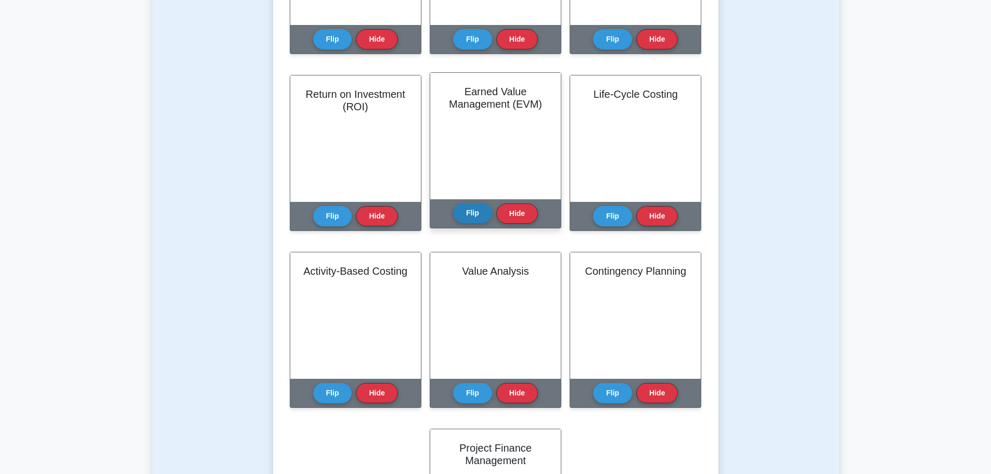
click at [468, 213] on button "Flip" at bounding box center [472, 213] width 39 height 20
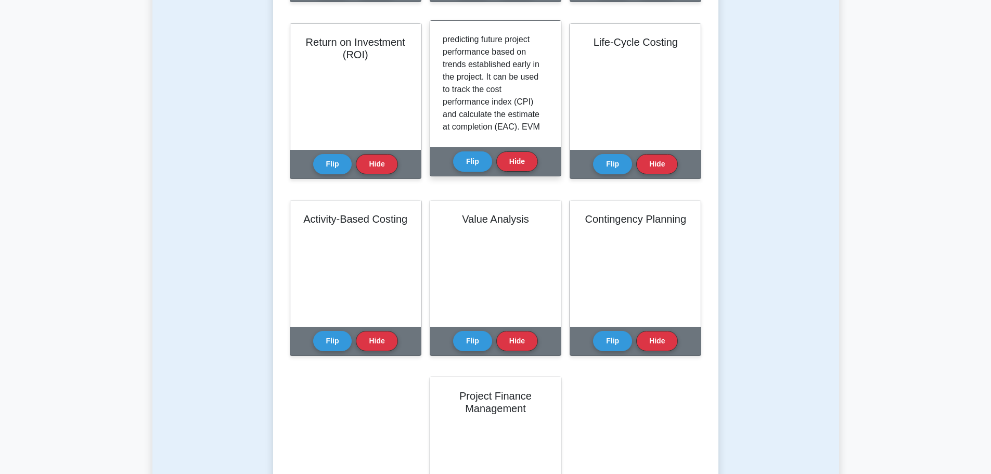
scroll to position [0, 0]
click at [501, 111] on p "EVM is a technique that helps to measure project performance by combining scope…" at bounding box center [493, 139] width 101 height 212
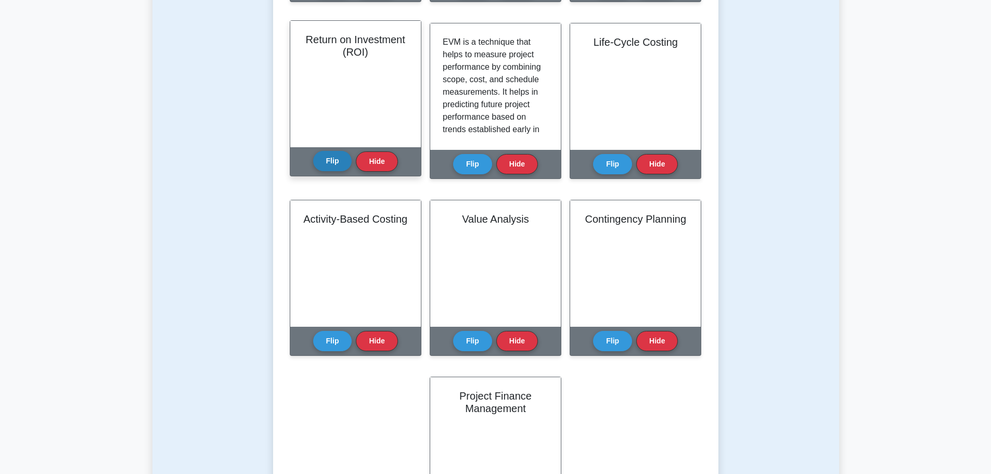
click at [333, 166] on button "Flip" at bounding box center [332, 161] width 39 height 20
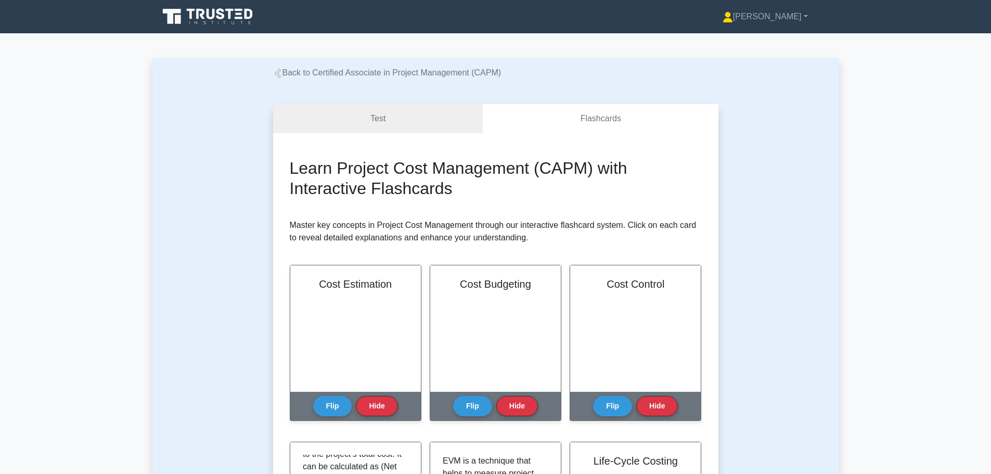
click at [343, 76] on link "Back to Certified Associate in Project Management (CAPM)" at bounding box center [387, 72] width 228 height 9
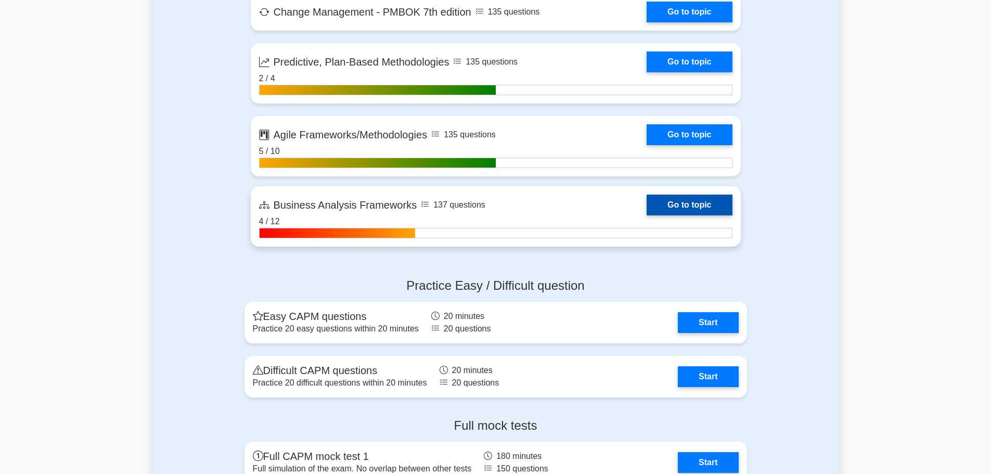
scroll to position [2601, 0]
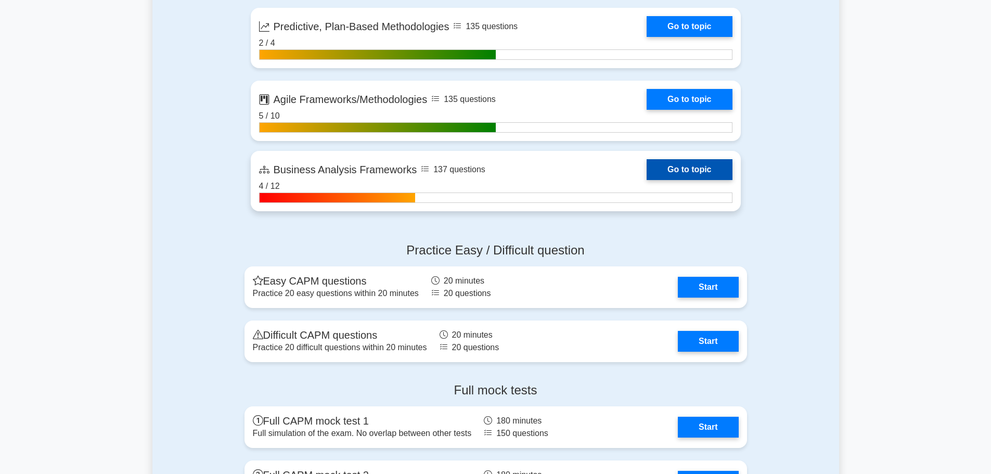
click at [673, 177] on link "Go to topic" at bounding box center [689, 169] width 85 height 21
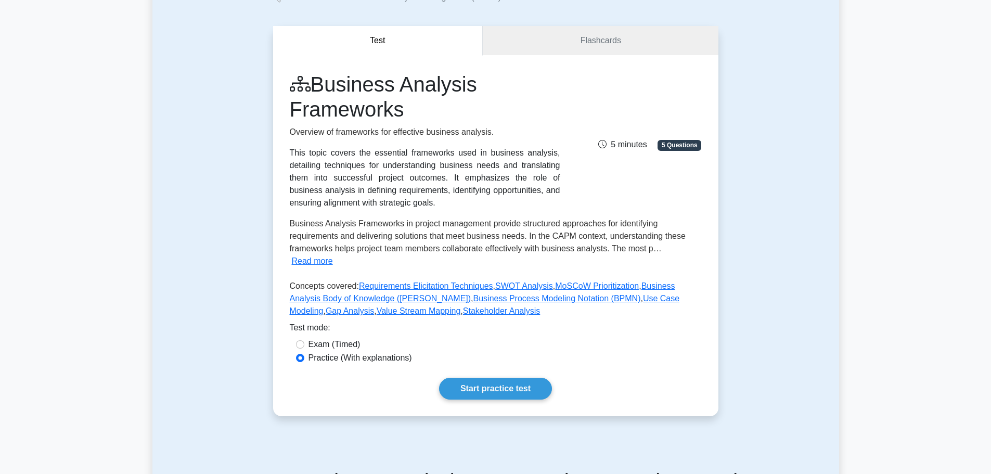
scroll to position [52, 0]
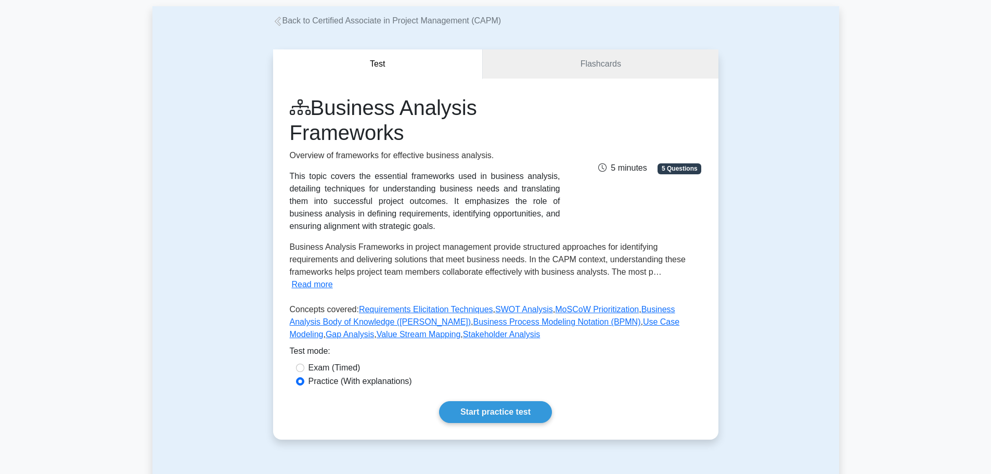
click at [557, 81] on div "Business Analysis Frameworks Overview of frameworks for effective business anal…" at bounding box center [495, 259] width 445 height 361
click at [564, 71] on link "Flashcards" at bounding box center [600, 64] width 235 height 30
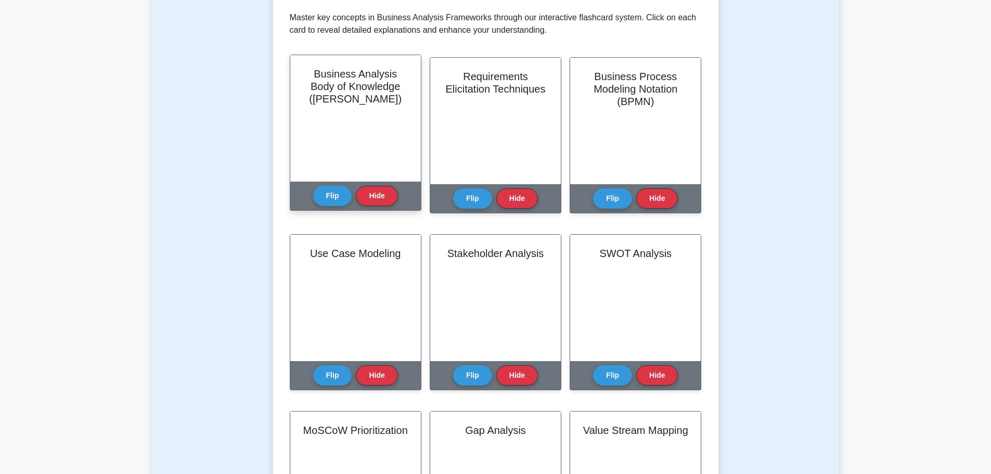
scroll to position [208, 0]
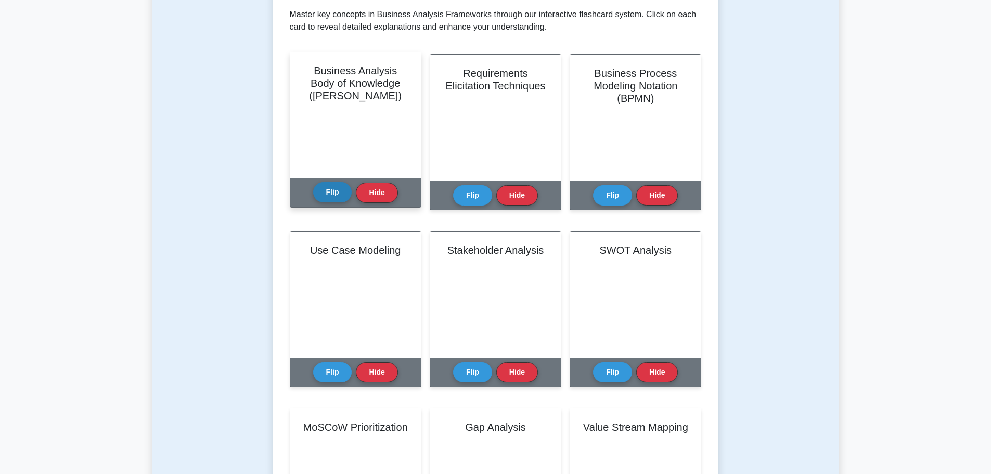
click at [326, 202] on button "Flip" at bounding box center [332, 192] width 39 height 20
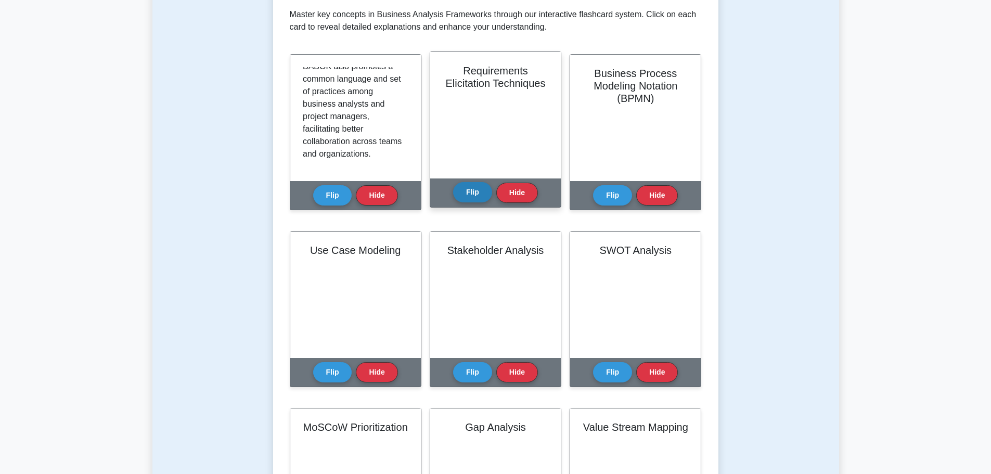
click at [474, 201] on button "Flip" at bounding box center [472, 192] width 39 height 20
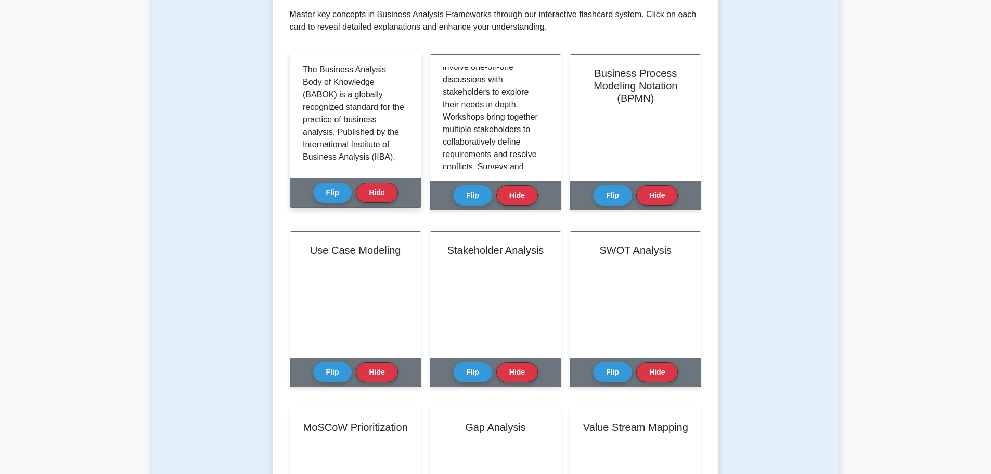
scroll to position [0, 0]
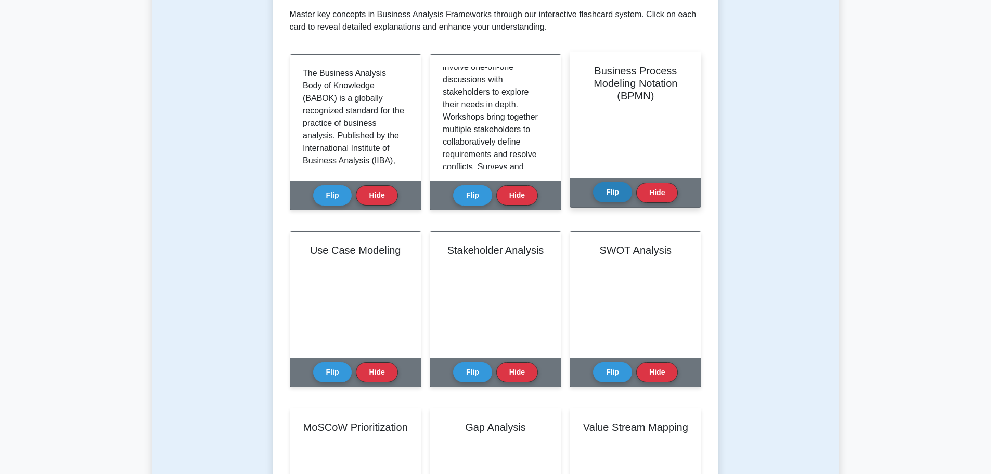
click at [609, 184] on button "Flip" at bounding box center [612, 192] width 39 height 20
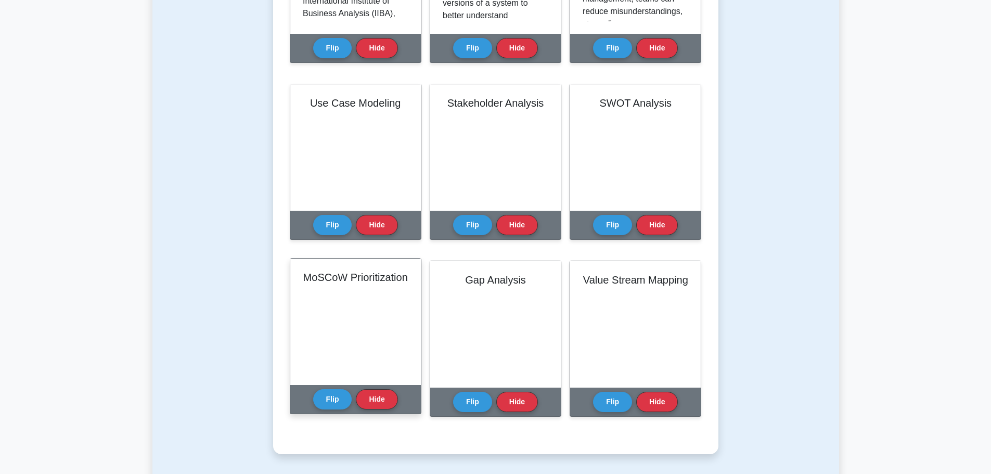
scroll to position [364, 0]
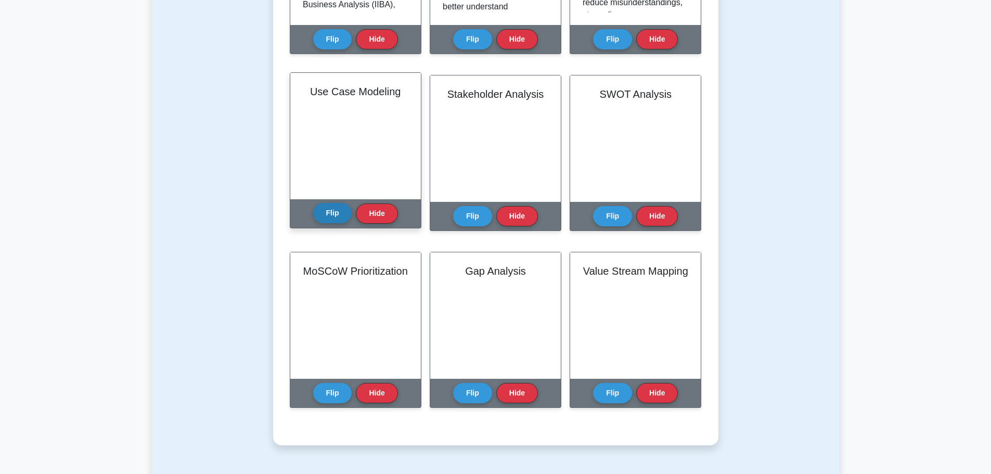
click at [335, 217] on button "Flip" at bounding box center [332, 213] width 39 height 20
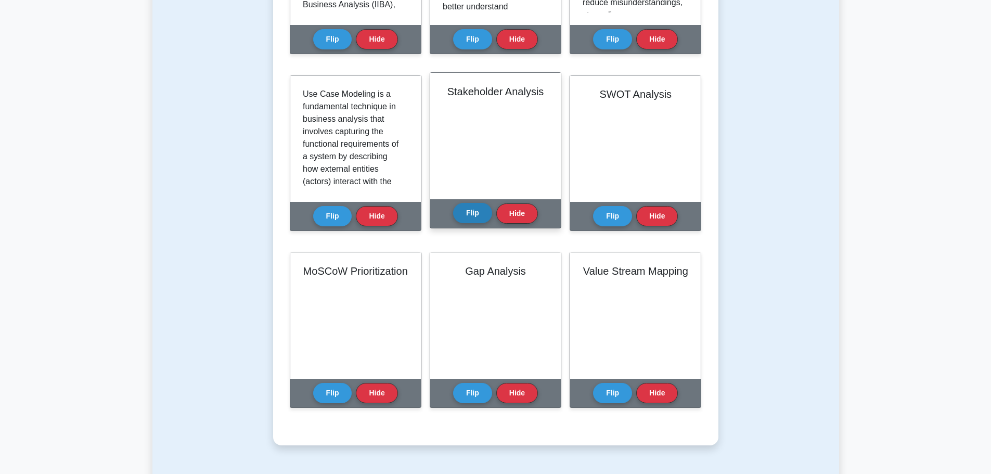
click at [466, 214] on button "Flip" at bounding box center [472, 213] width 39 height 20
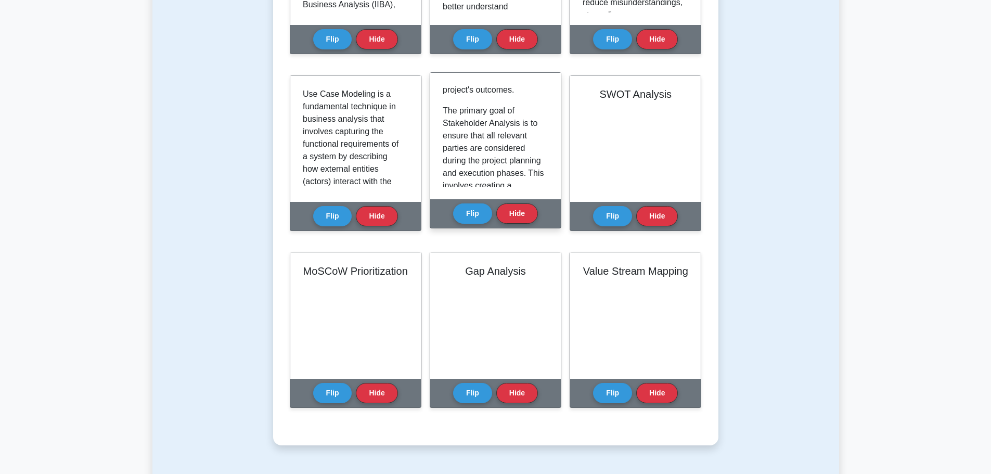
scroll to position [208, 0]
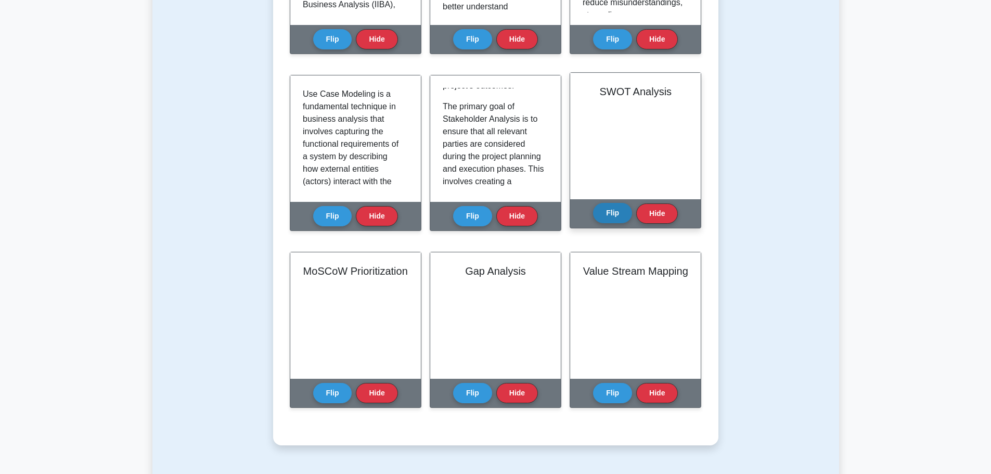
click at [605, 205] on button "Flip" at bounding box center [612, 213] width 39 height 20
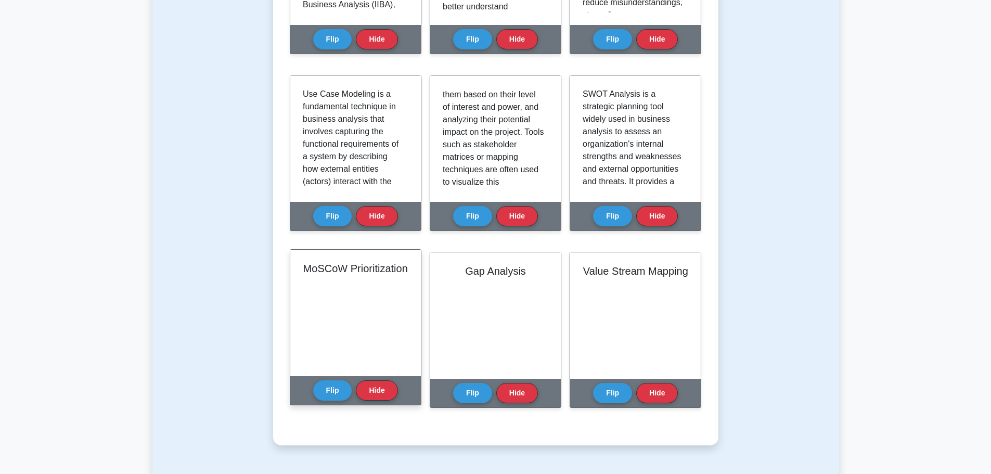
scroll to position [364, 0]
click at [333, 392] on button "Flip" at bounding box center [332, 390] width 39 height 20
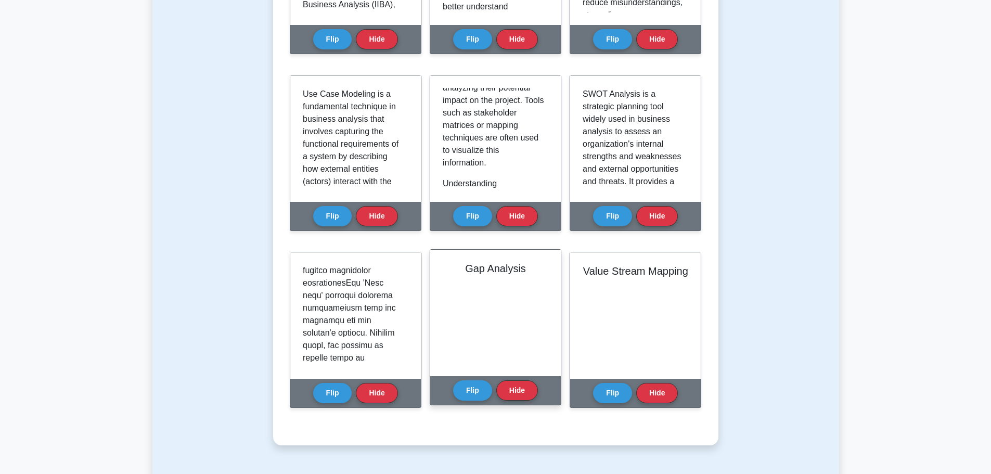
scroll to position [260, 0]
click at [472, 393] on button "Flip" at bounding box center [472, 390] width 39 height 20
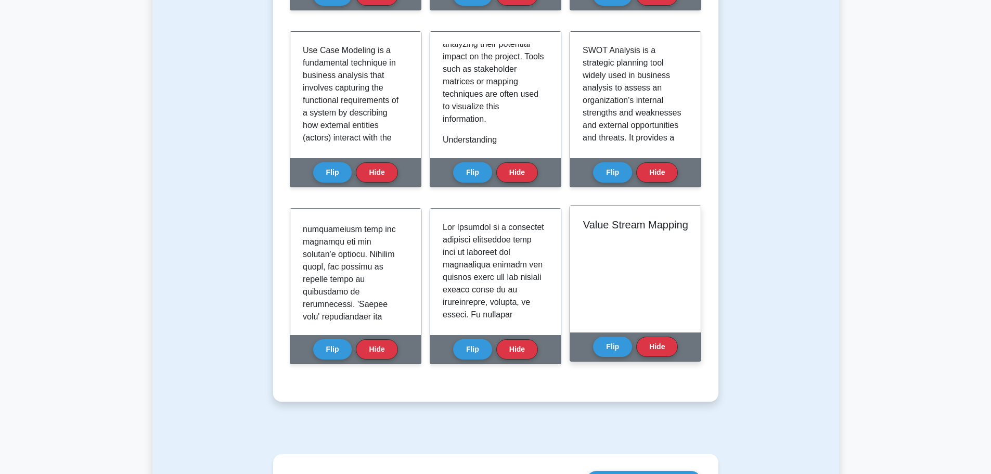
scroll to position [416, 0]
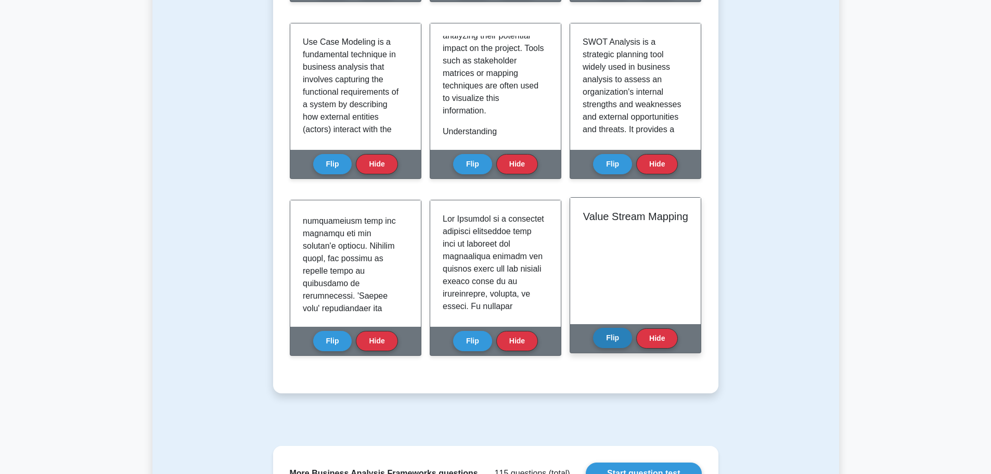
click at [608, 342] on button "Flip" at bounding box center [612, 338] width 39 height 20
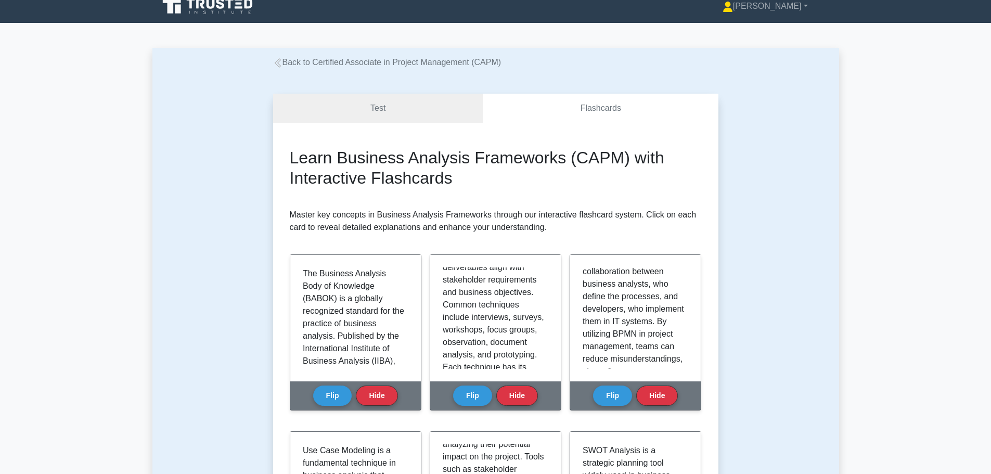
scroll to position [0, 0]
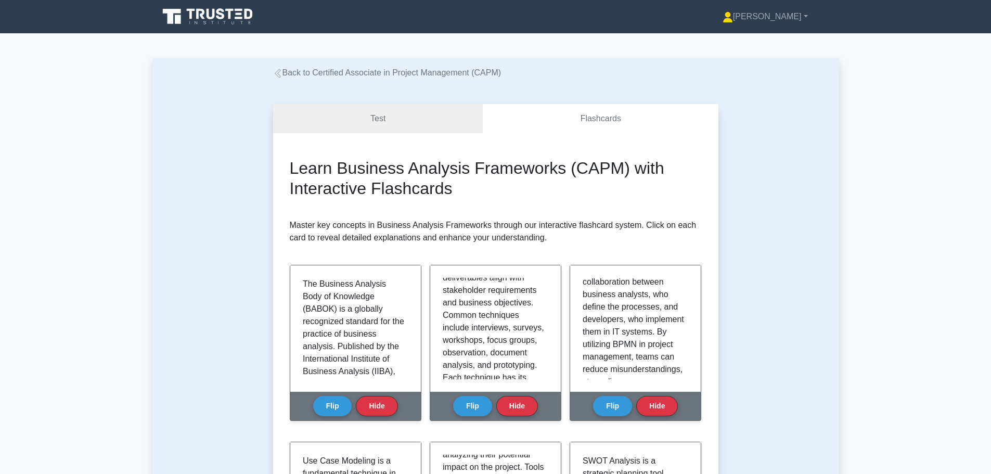
click at [316, 71] on link "Back to Certified Associate in Project Management (CAPM)" at bounding box center [387, 72] width 228 height 9
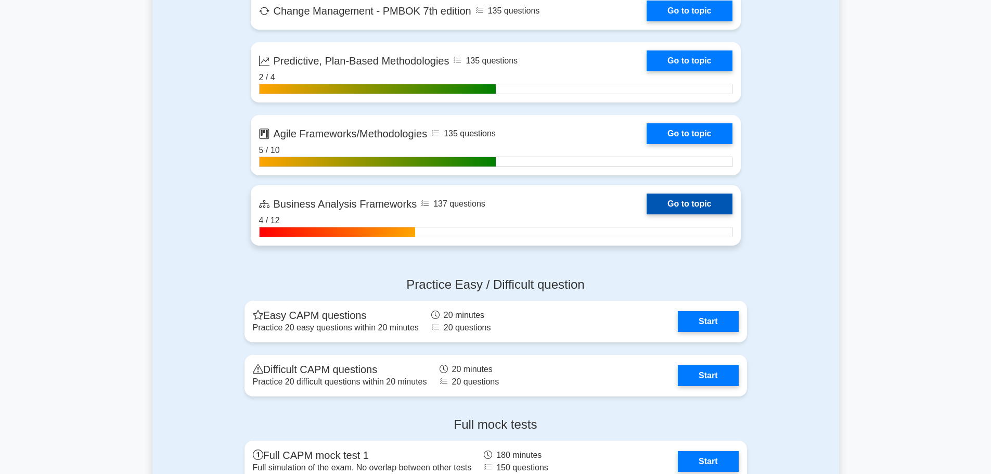
scroll to position [2549, 0]
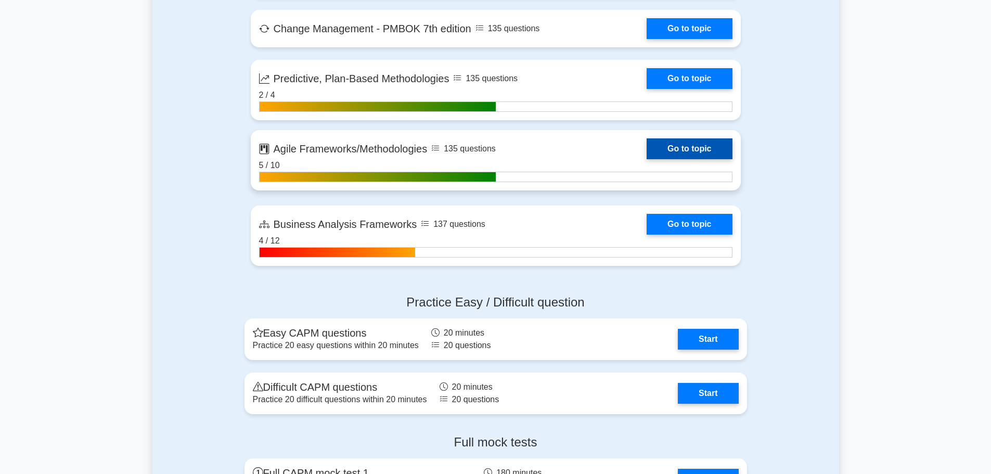
click at [647, 159] on link "Go to topic" at bounding box center [689, 148] width 85 height 21
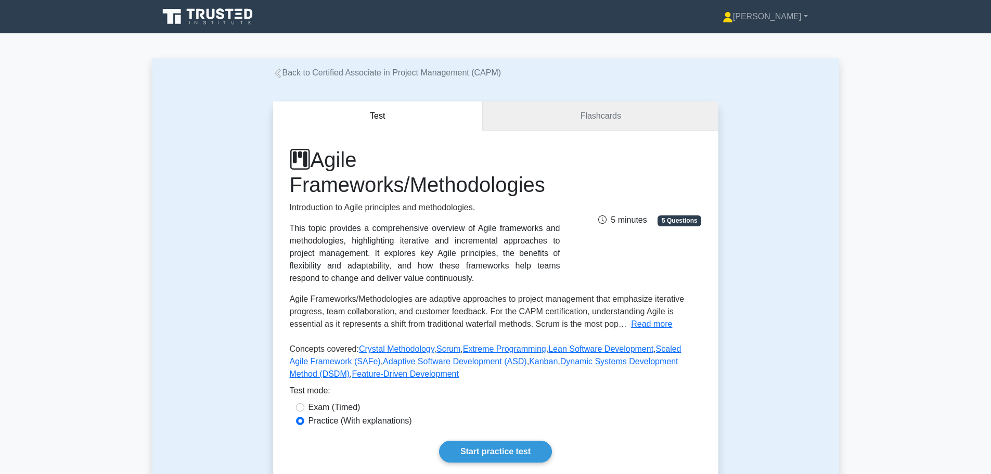
click at [535, 114] on link "Flashcards" at bounding box center [600, 116] width 235 height 30
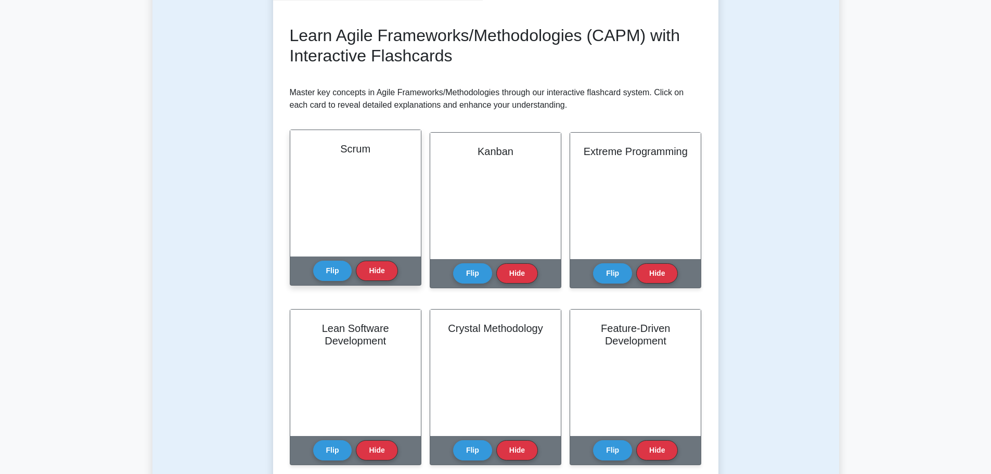
scroll to position [156, 0]
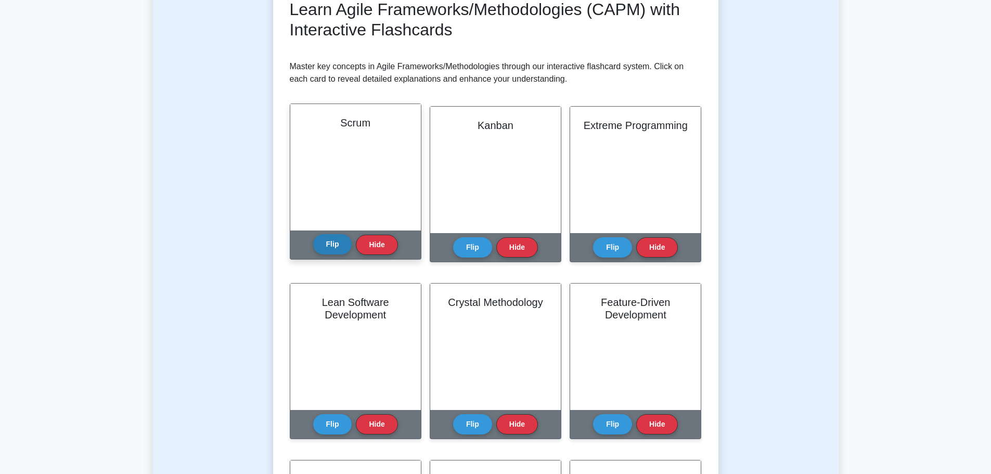
click at [340, 241] on button "Flip" at bounding box center [332, 244] width 39 height 20
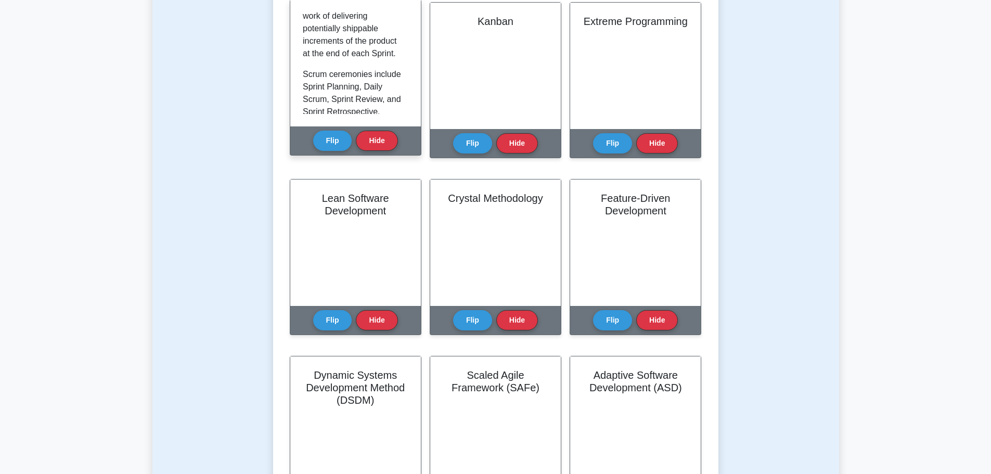
scroll to position [520, 0]
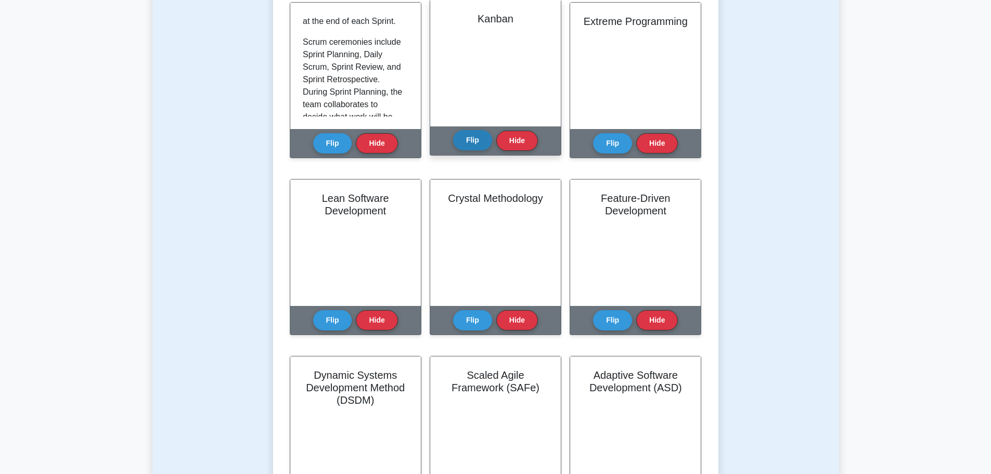
click at [469, 140] on button "Flip" at bounding box center [472, 140] width 39 height 20
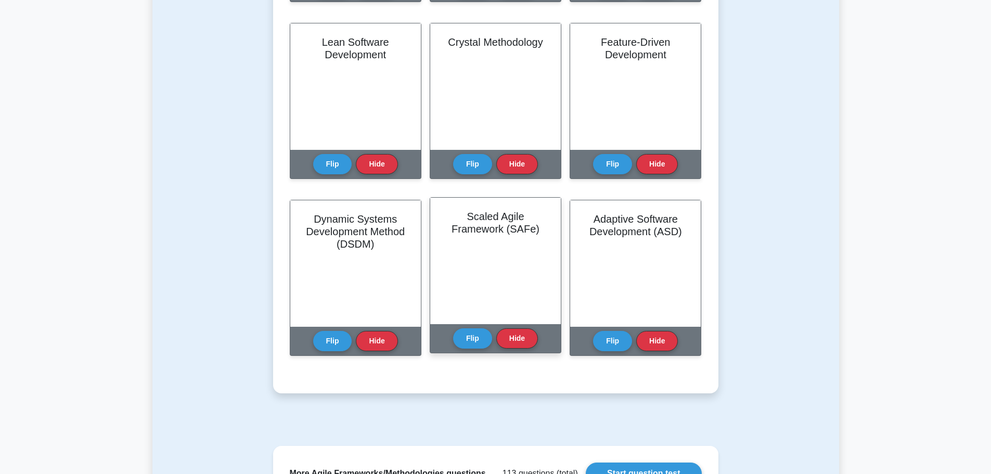
scroll to position [260, 0]
